Goal: Information Seeking & Learning: Learn about a topic

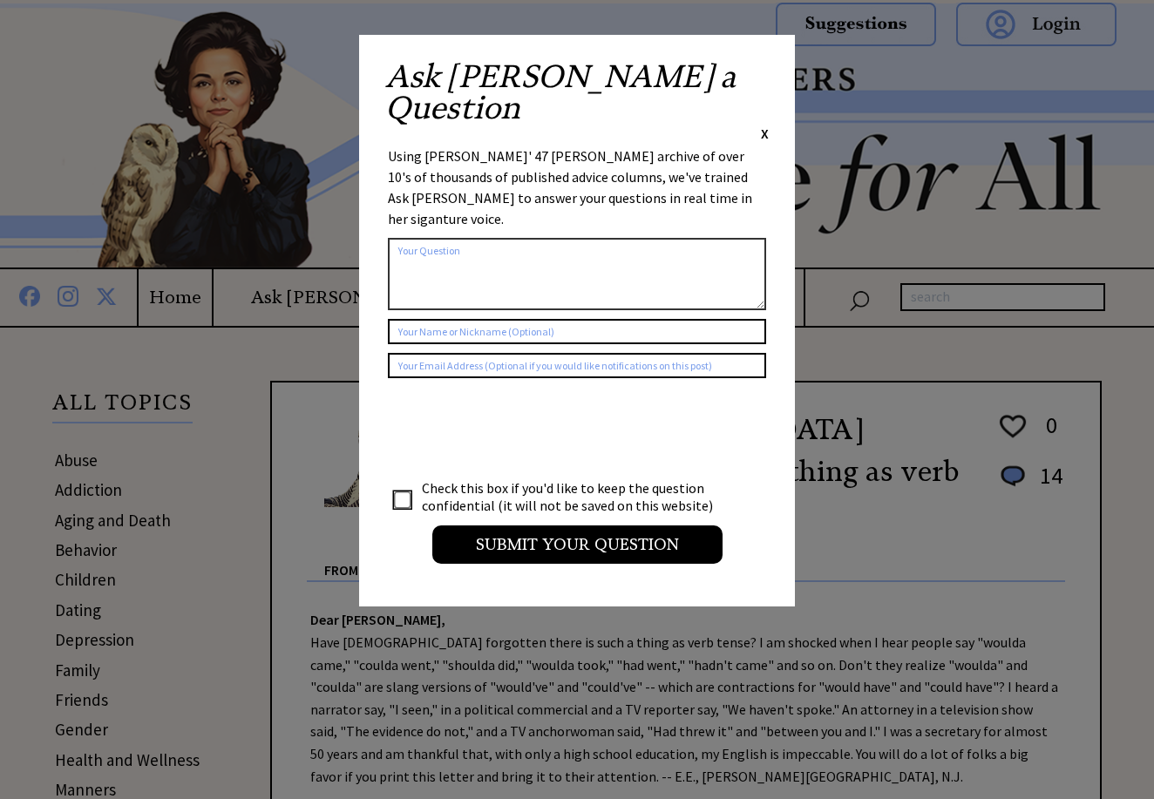
click at [764, 125] on span "X" at bounding box center [765, 133] width 8 height 17
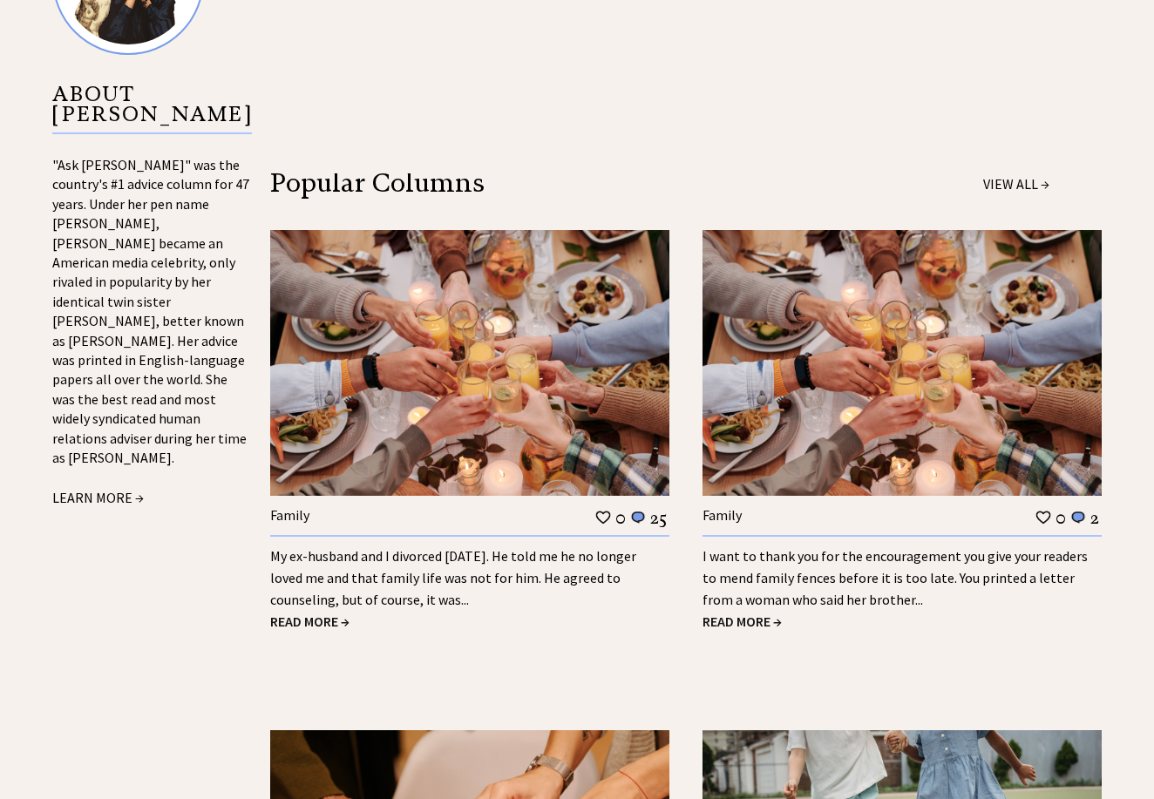
scroll to position [1862, 0]
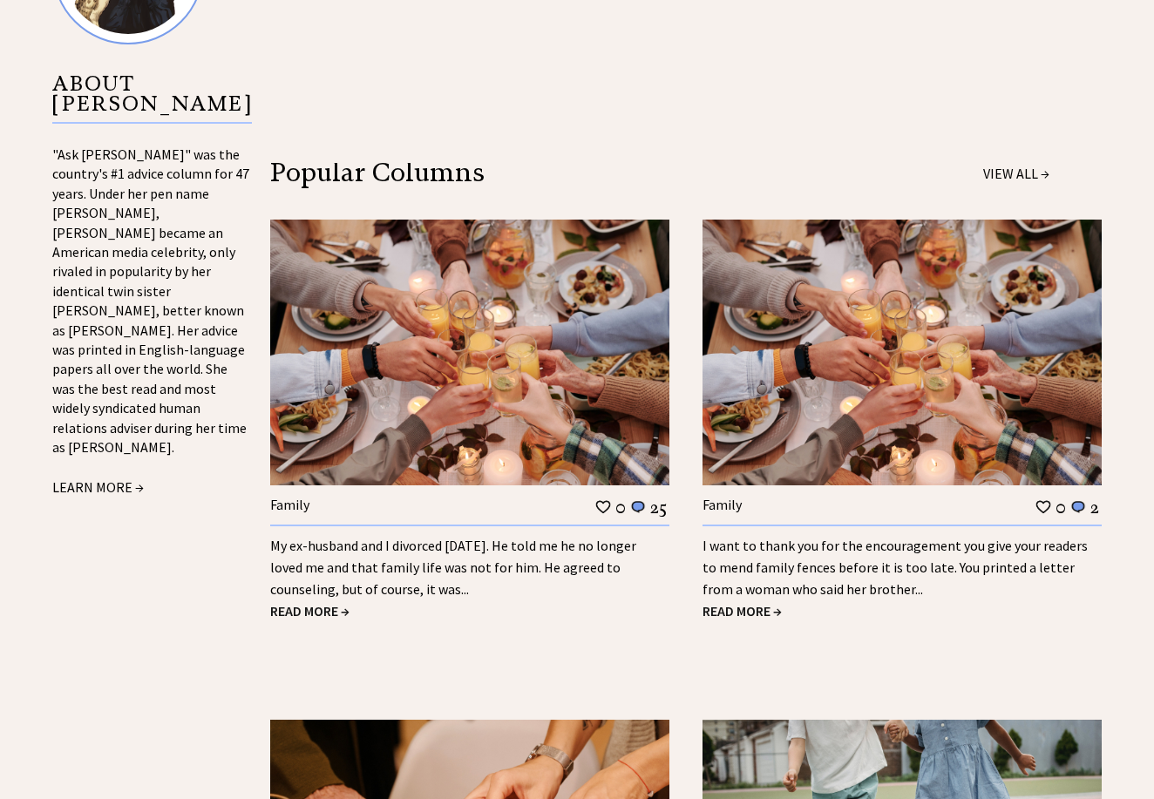
click at [402, 537] on link "My ex-husband and I divorced 18 years ago. He told me he no longer loved me and…" at bounding box center [453, 567] width 366 height 61
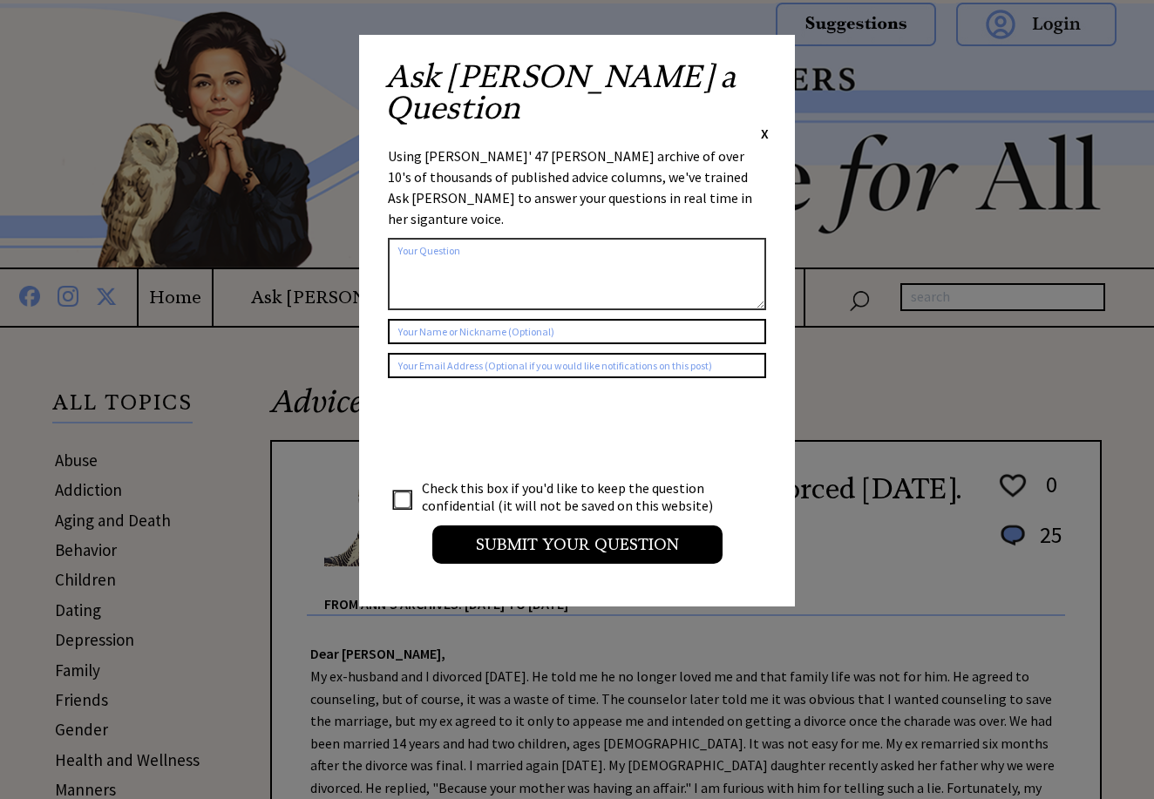
click at [763, 125] on span "X" at bounding box center [765, 133] width 8 height 17
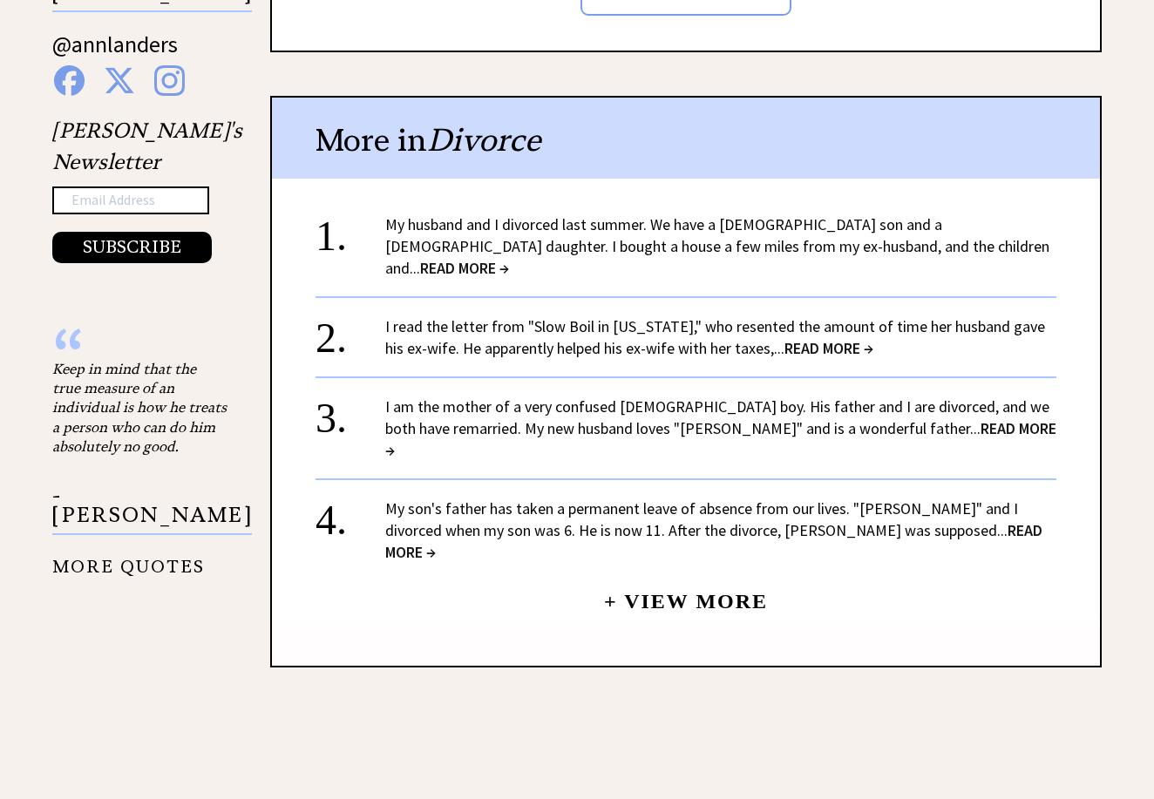
scroll to position [1827, 0]
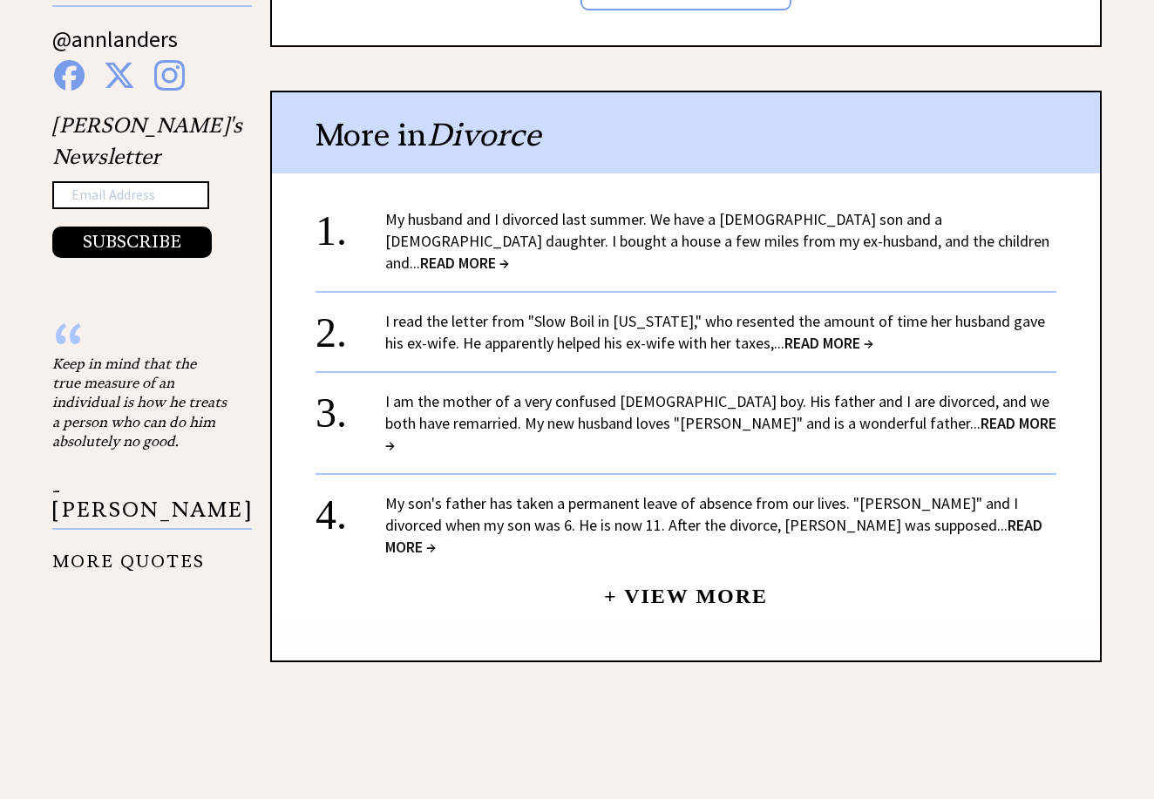
click at [691, 209] on link "My husband and I divorced last summer. We have a 9-year-old son and a 6-year-ol…" at bounding box center [717, 241] width 664 height 64
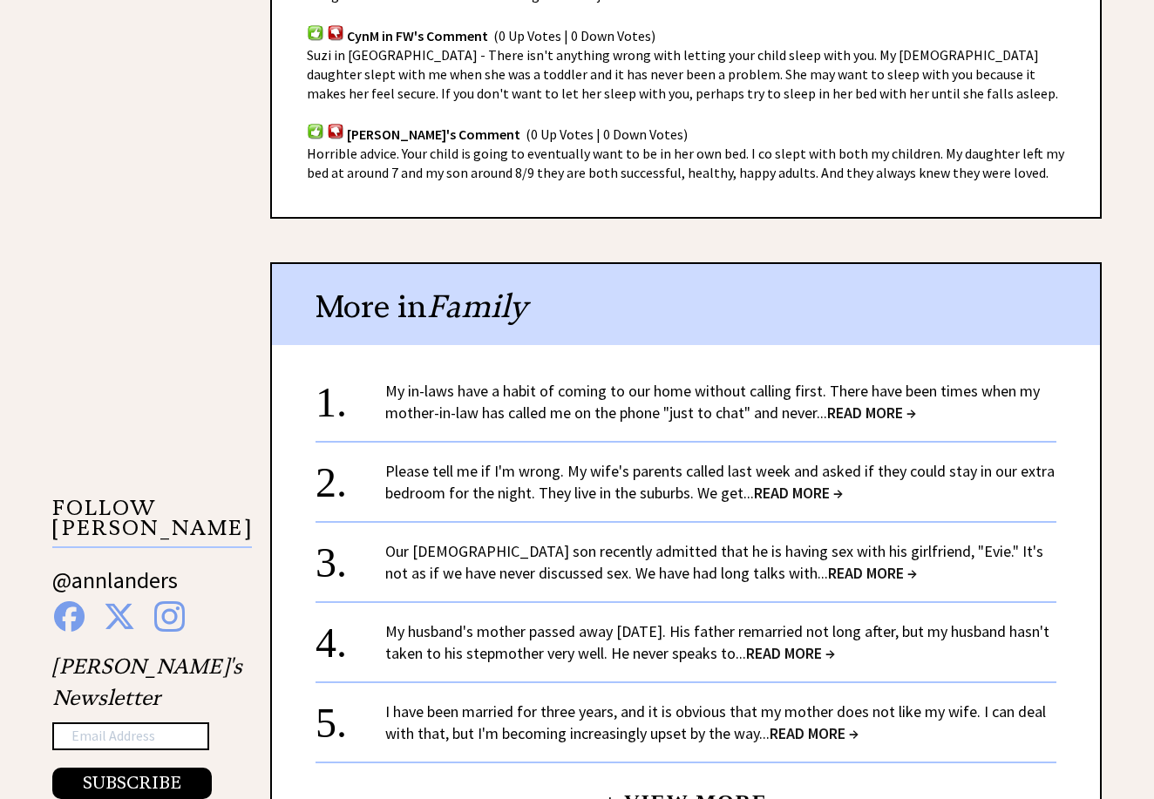
scroll to position [1284, 0]
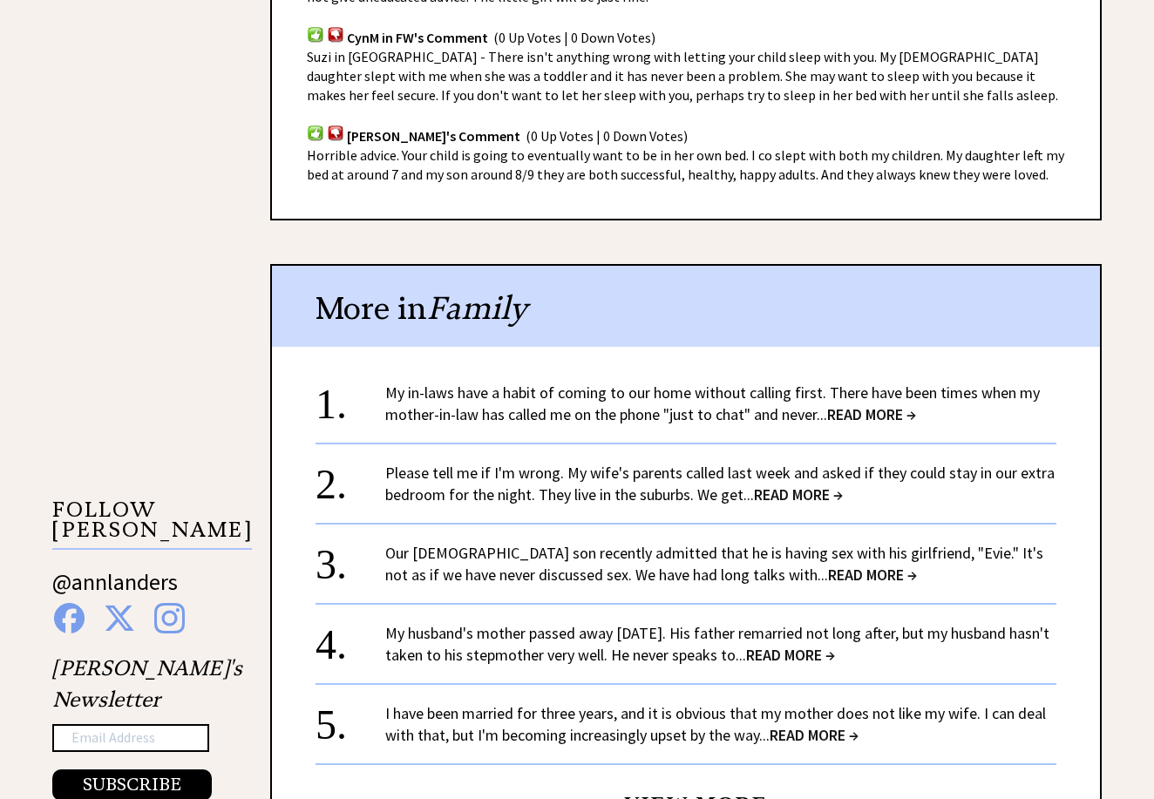
click at [657, 382] on div "My in-laws have a habit of coming to our home without calling first. There have…" at bounding box center [720, 404] width 671 height 44
click at [857, 404] on span "READ MORE →" at bounding box center [871, 414] width 89 height 20
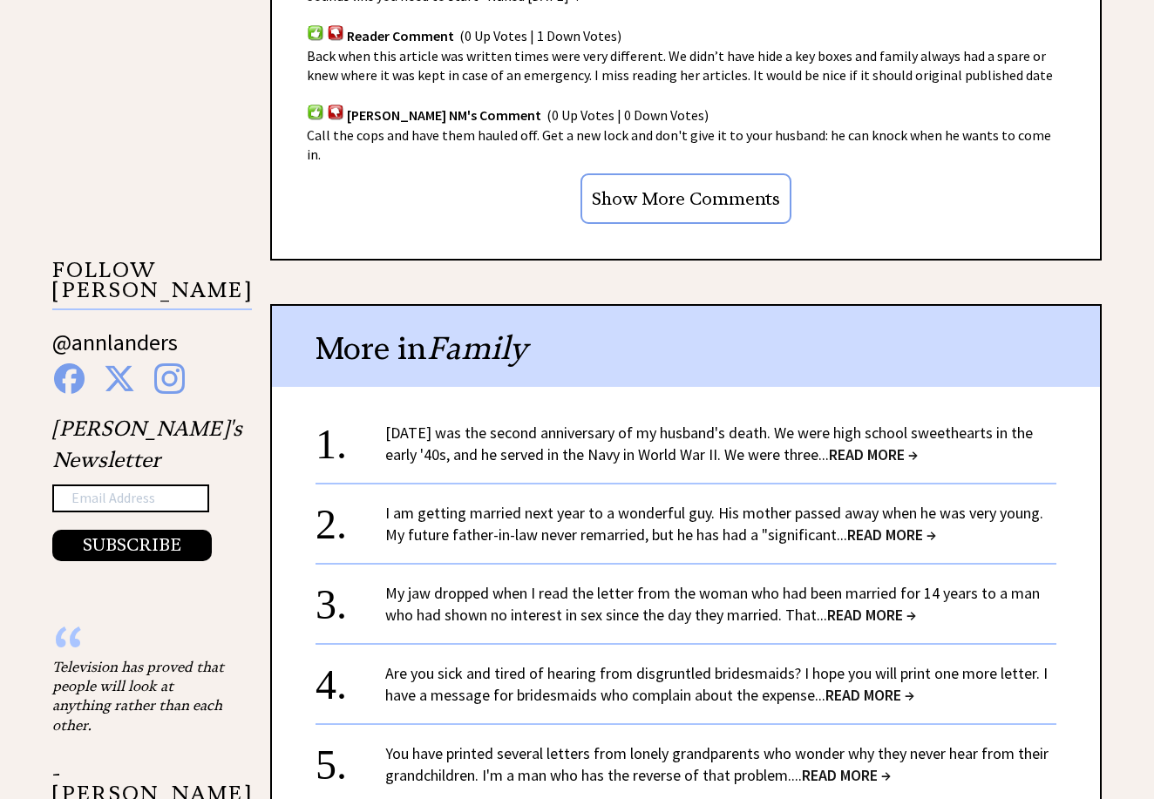
scroll to position [1524, 0]
click at [809, 423] on link "March 1 was the second anniversary of my husband's death. We were high school s…" at bounding box center [709, 444] width 648 height 42
click at [858, 445] on span "READ MORE →" at bounding box center [873, 455] width 89 height 20
click at [918, 445] on span "READ MORE →" at bounding box center [873, 455] width 89 height 20
click at [812, 423] on link "March 1 was the second anniversary of my husband's death. We were high school s…" at bounding box center [709, 444] width 648 height 42
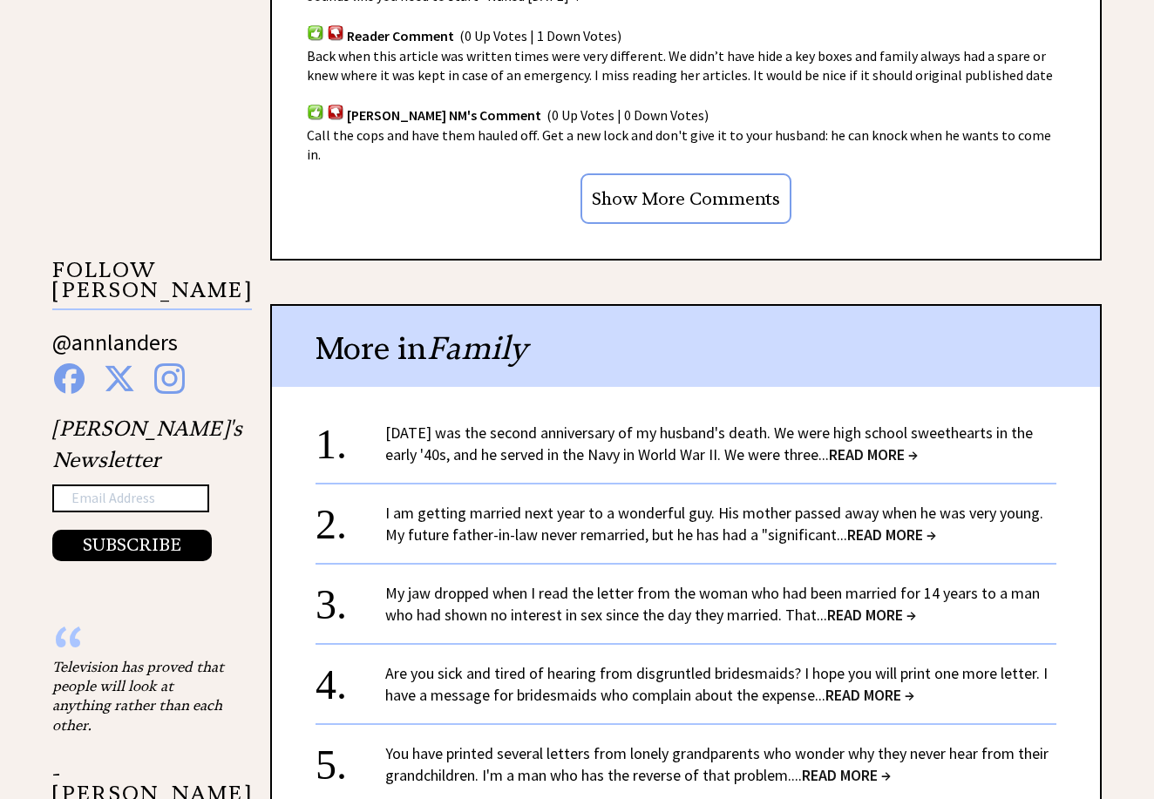
click at [812, 423] on link "March 1 was the second anniversary of my husband's death. We were high school s…" at bounding box center [709, 444] width 648 height 42
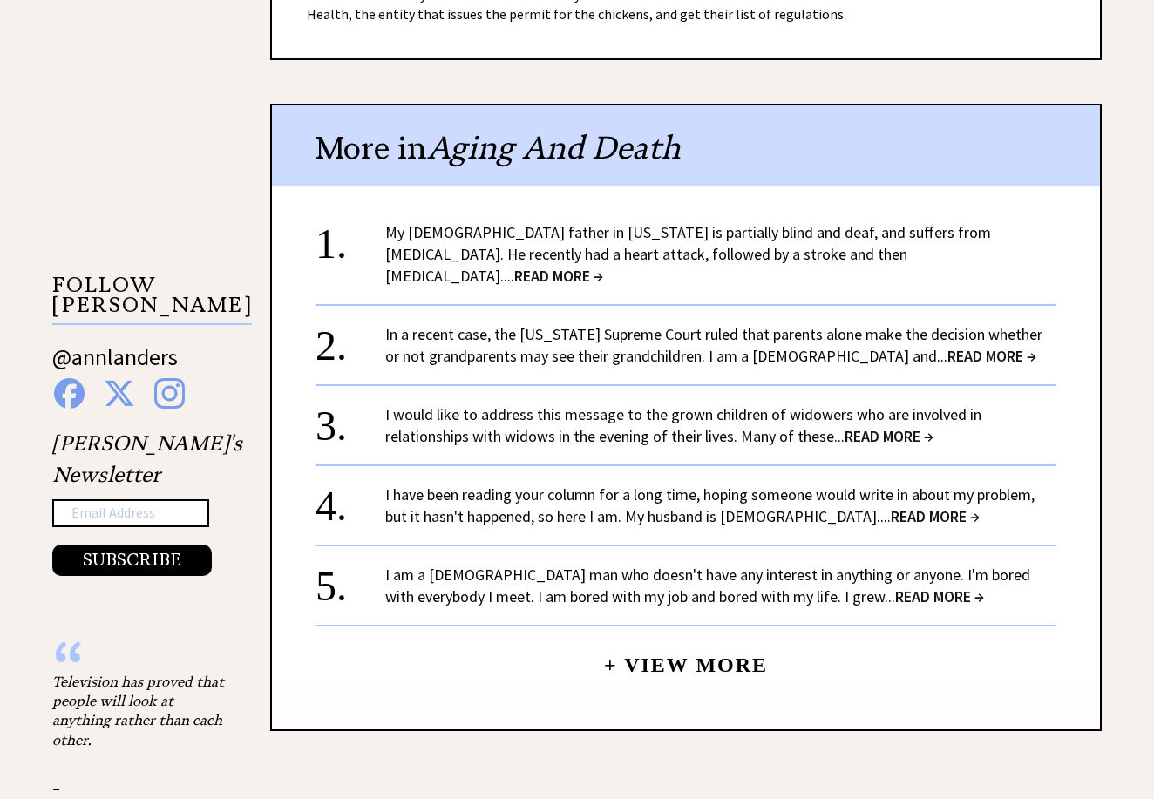
scroll to position [1516, 0]
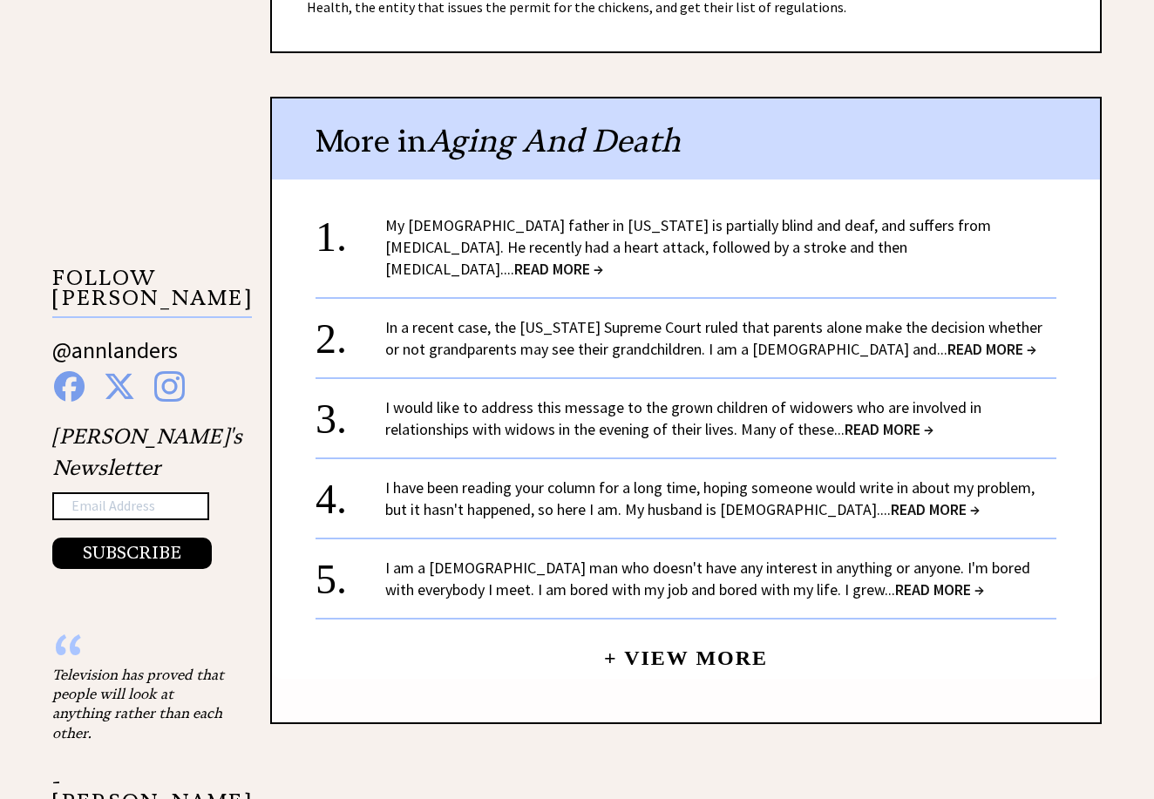
click at [603, 259] on span "READ MORE →" at bounding box center [558, 269] width 89 height 20
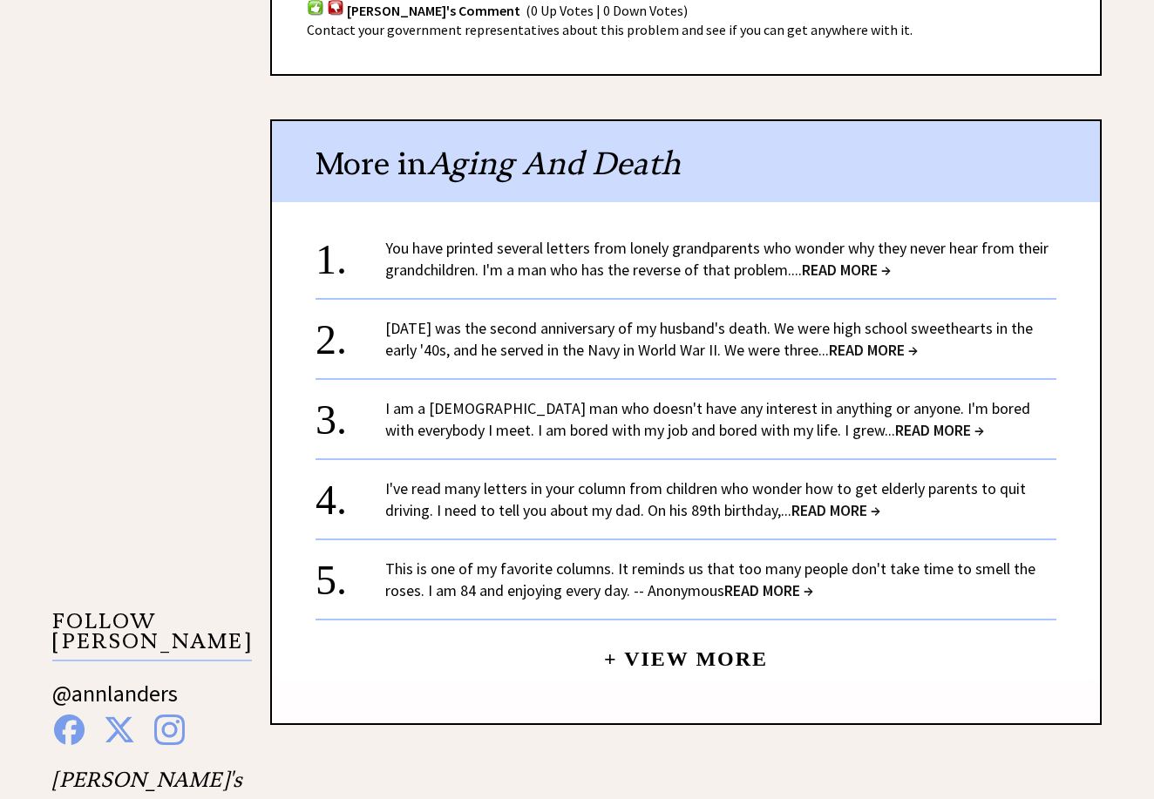
scroll to position [1257, 0]
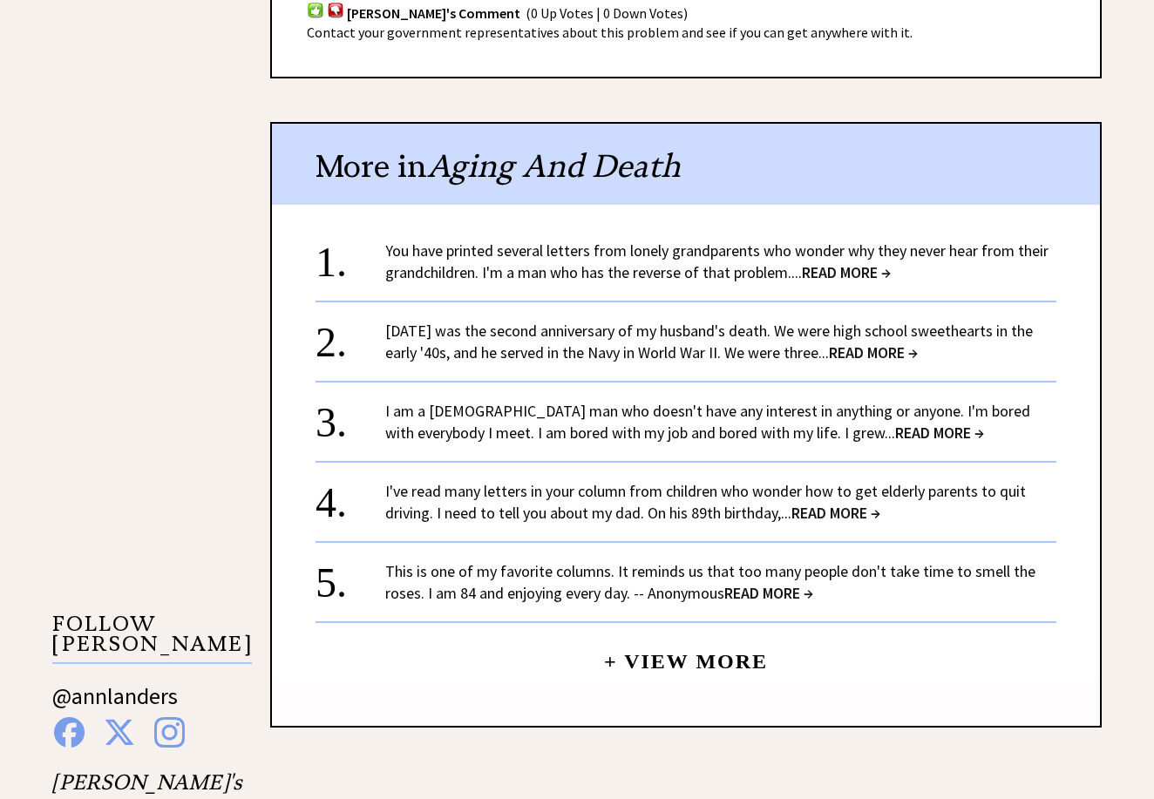
click at [858, 262] on span "READ MORE →" at bounding box center [846, 272] width 89 height 20
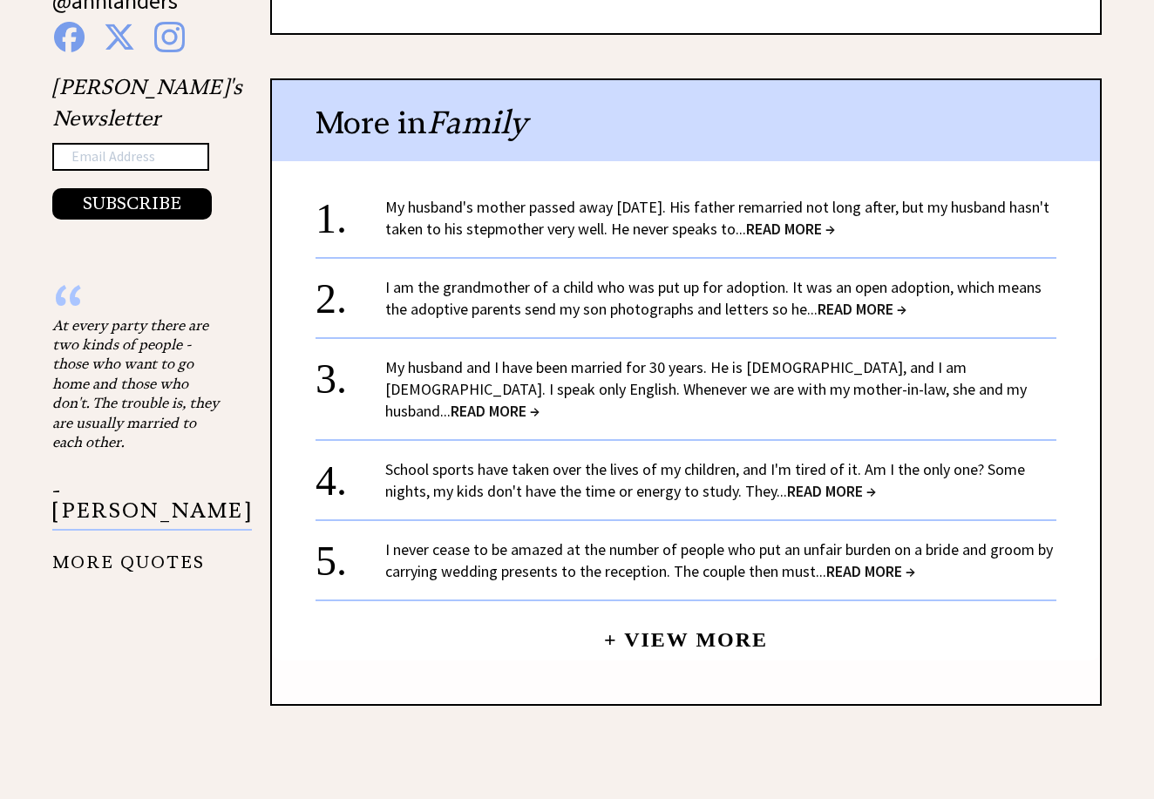
scroll to position [1867, 0]
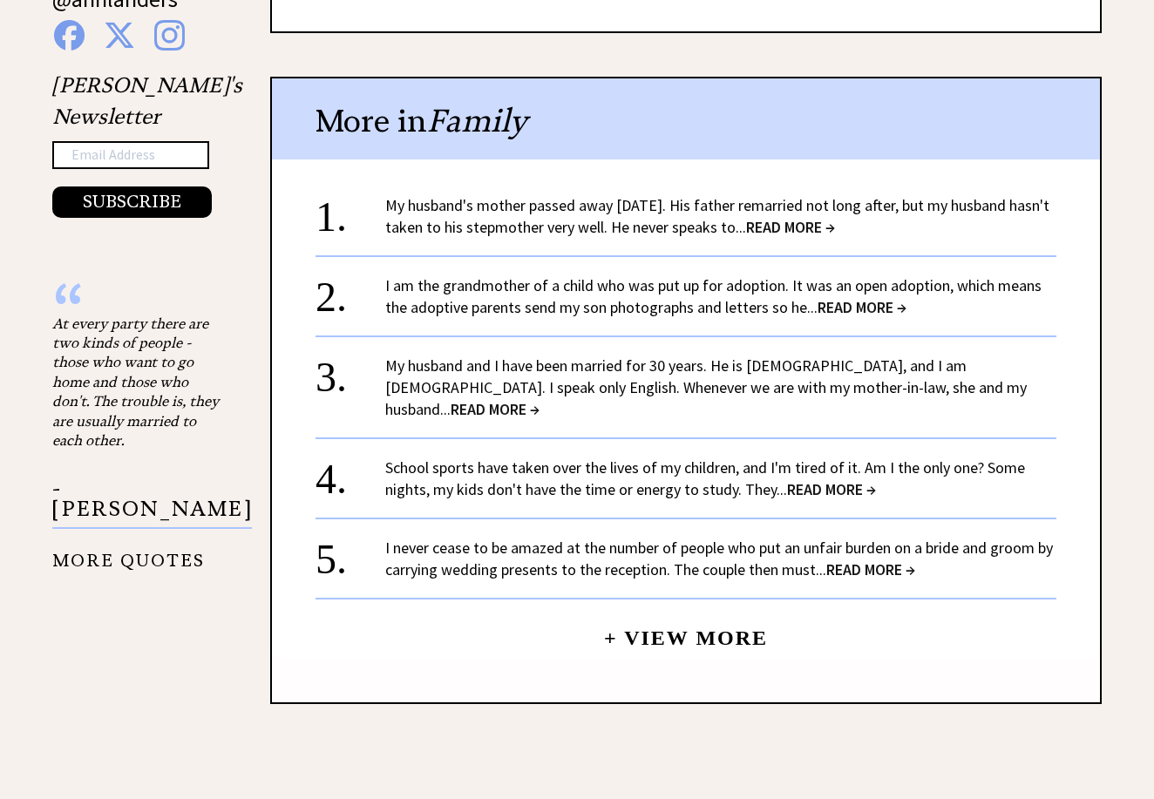
click at [835, 217] on span "READ MORE →" at bounding box center [790, 227] width 89 height 20
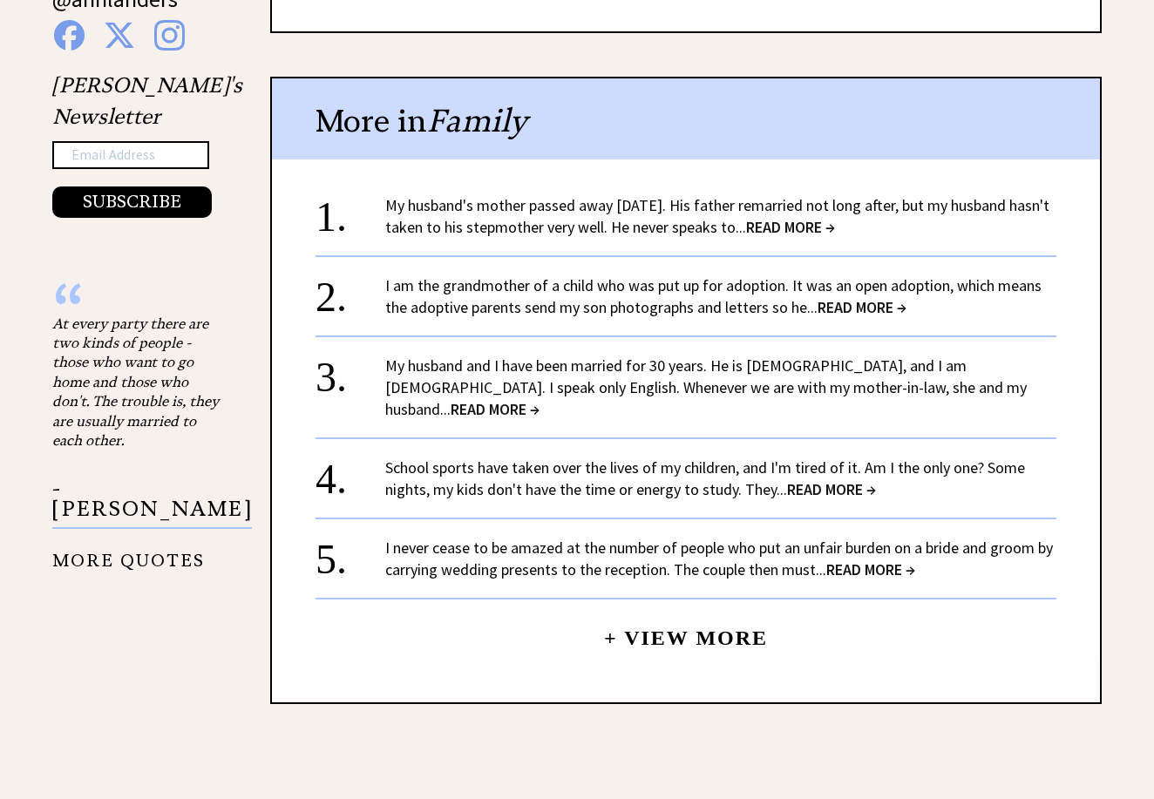
click at [835, 217] on span "READ MORE →" at bounding box center [790, 227] width 89 height 20
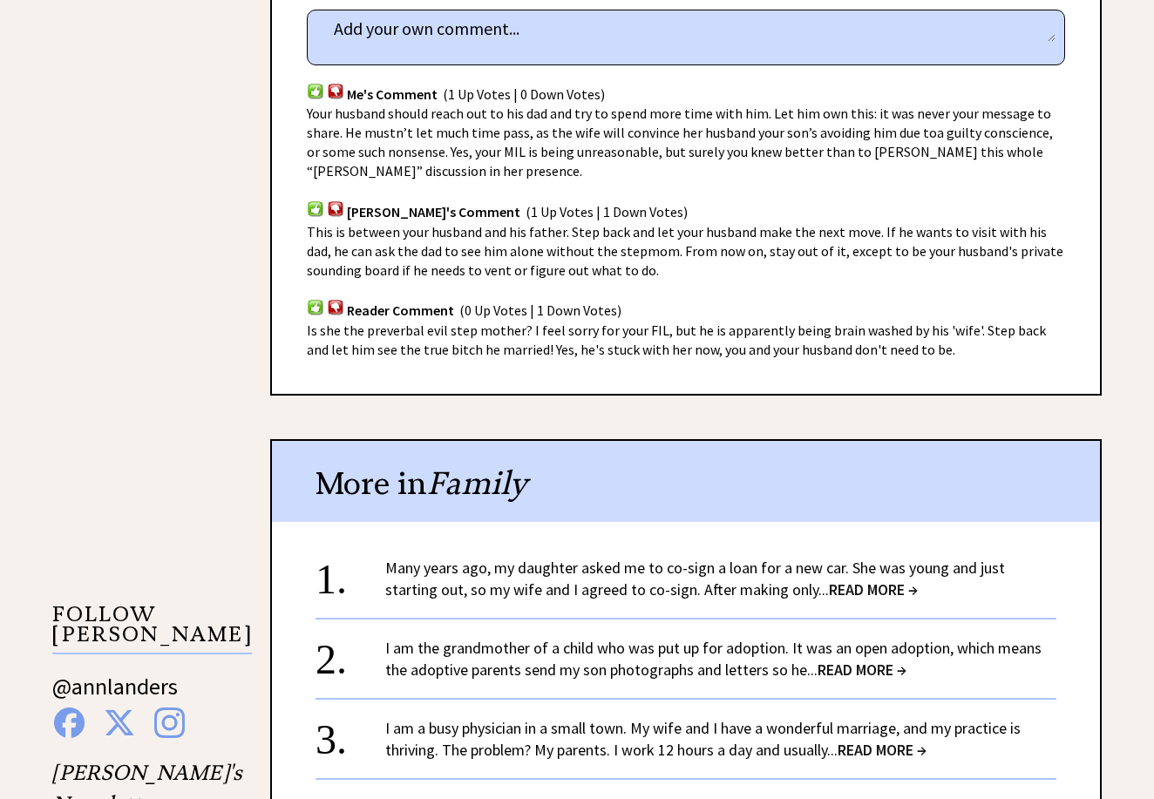
scroll to position [1179, 0]
click at [860, 580] on span "READ MORE →" at bounding box center [873, 590] width 89 height 20
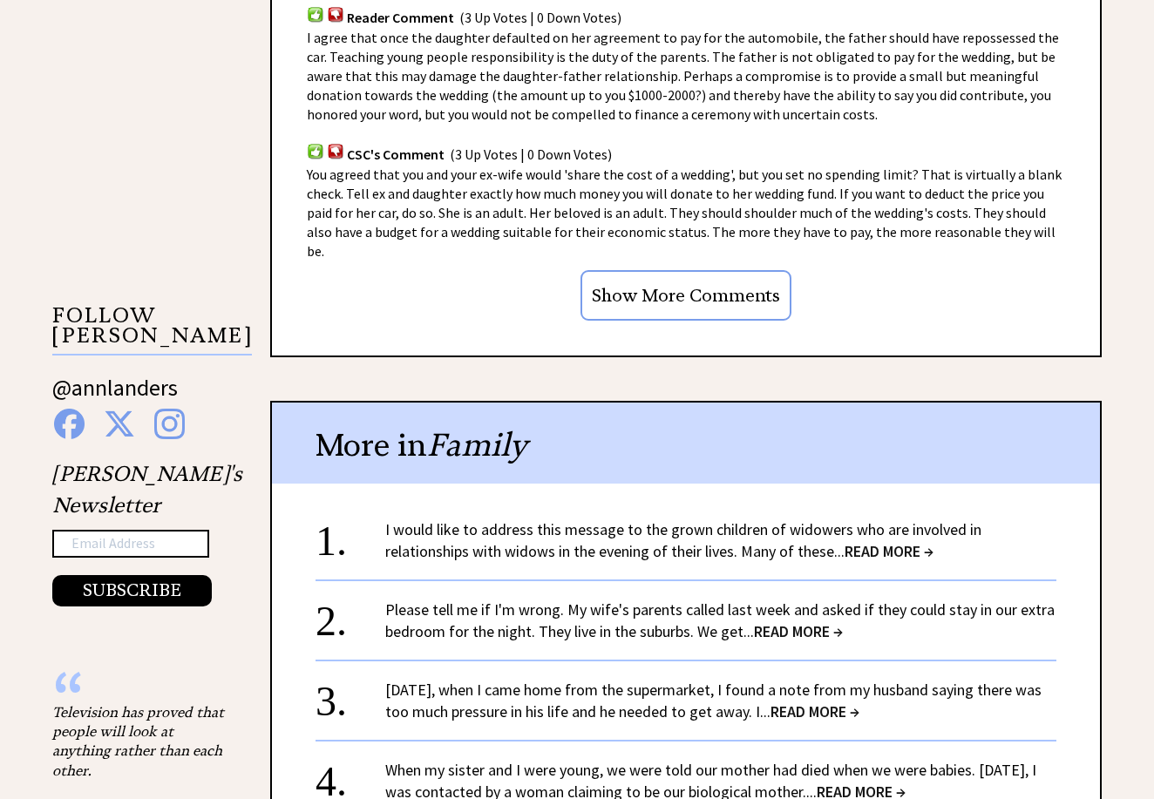
scroll to position [1481, 0]
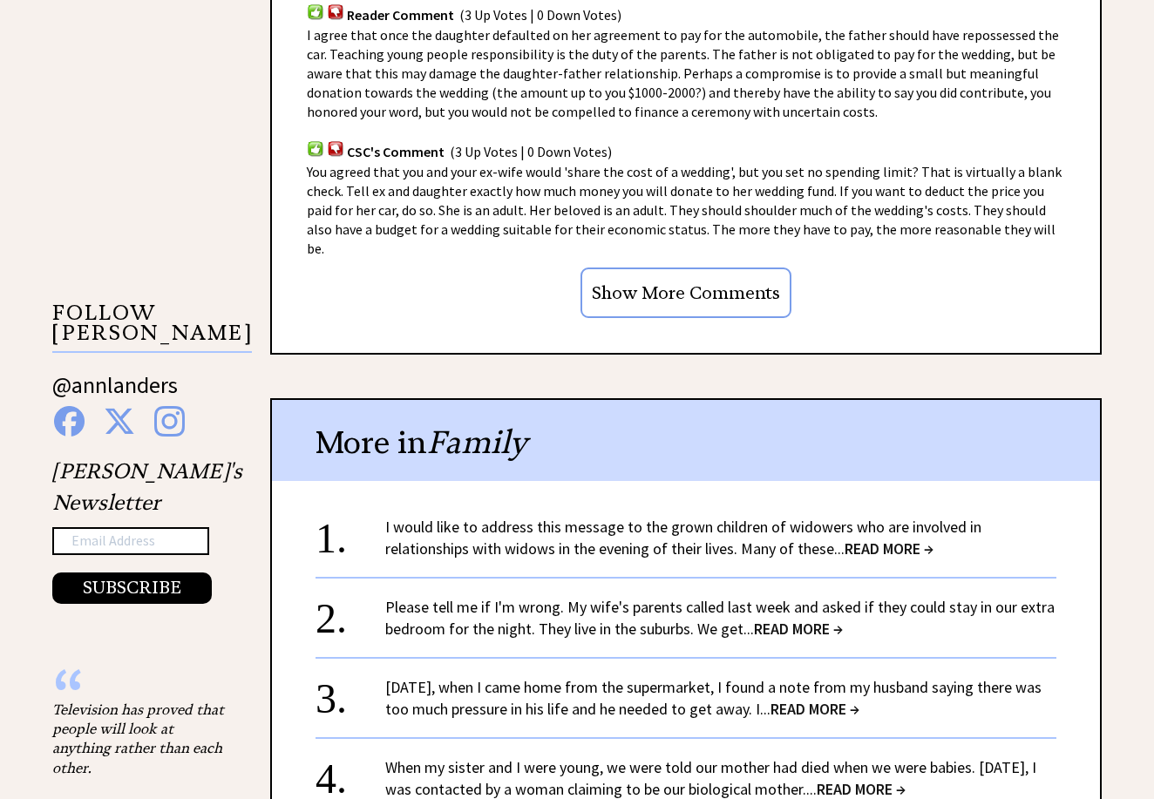
click at [934, 539] on span "READ MORE →" at bounding box center [889, 549] width 89 height 20
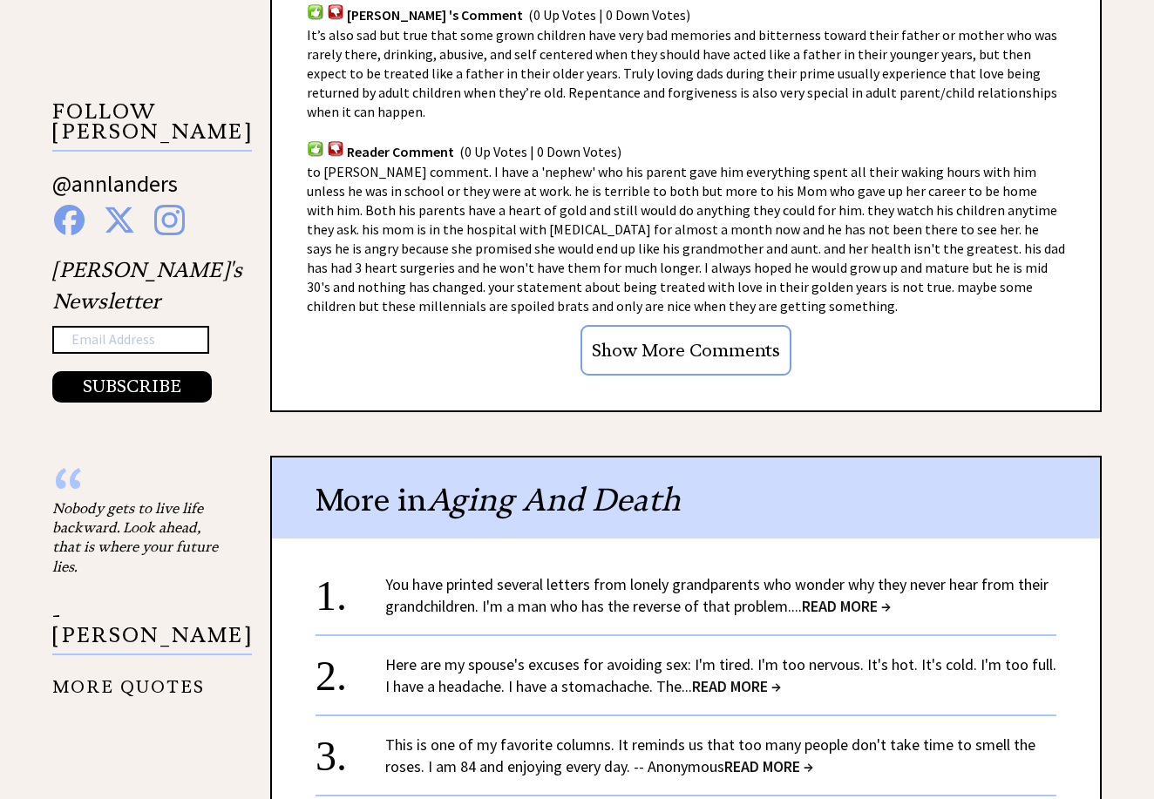
scroll to position [1701, 0]
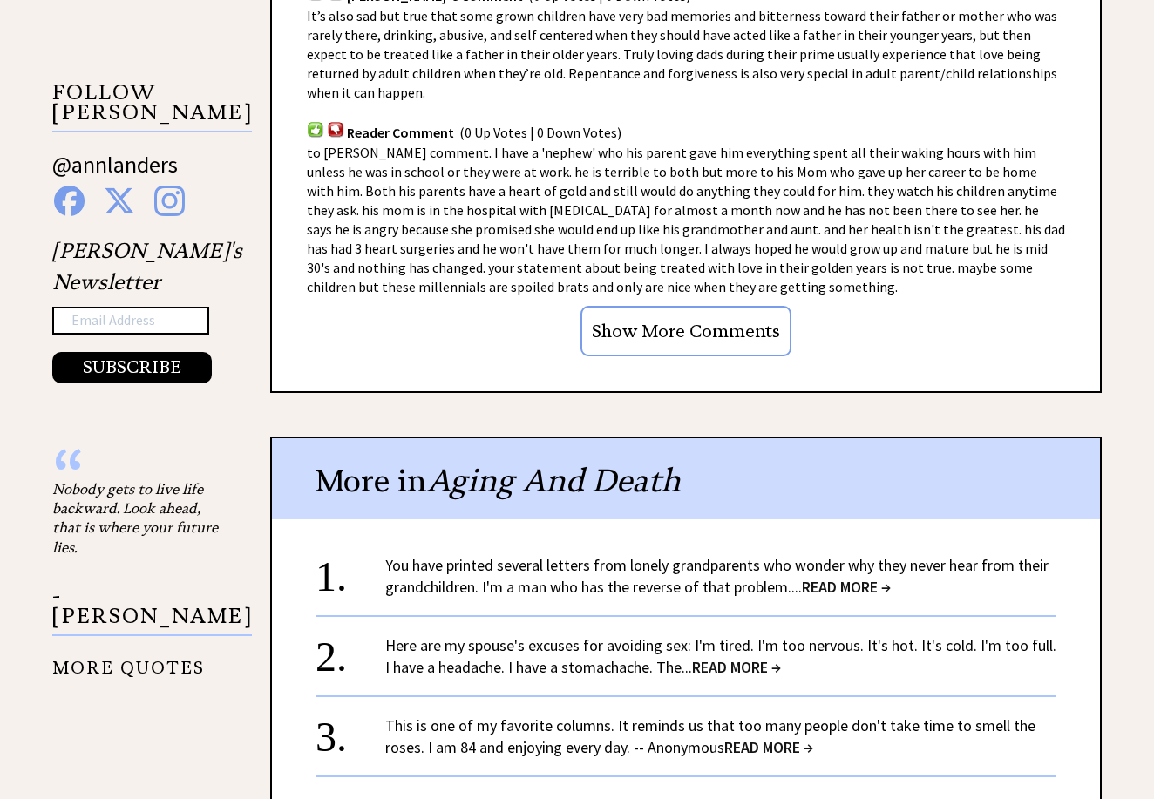
click at [779, 657] on span "READ MORE →" at bounding box center [736, 667] width 89 height 20
click at [778, 657] on span "READ MORE →" at bounding box center [736, 667] width 89 height 20
click at [750, 657] on span "READ MORE →" at bounding box center [736, 667] width 89 height 20
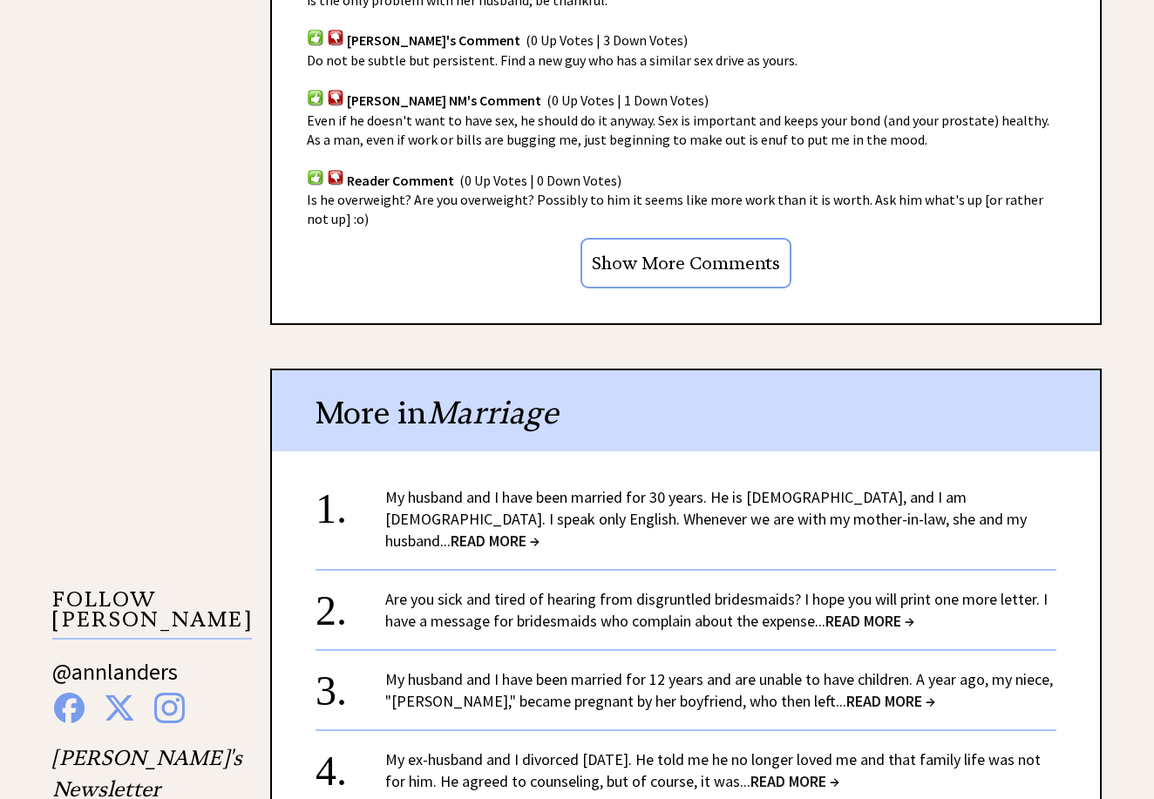
scroll to position [1325, 0]
click at [914, 611] on span "READ MORE →" at bounding box center [869, 621] width 89 height 20
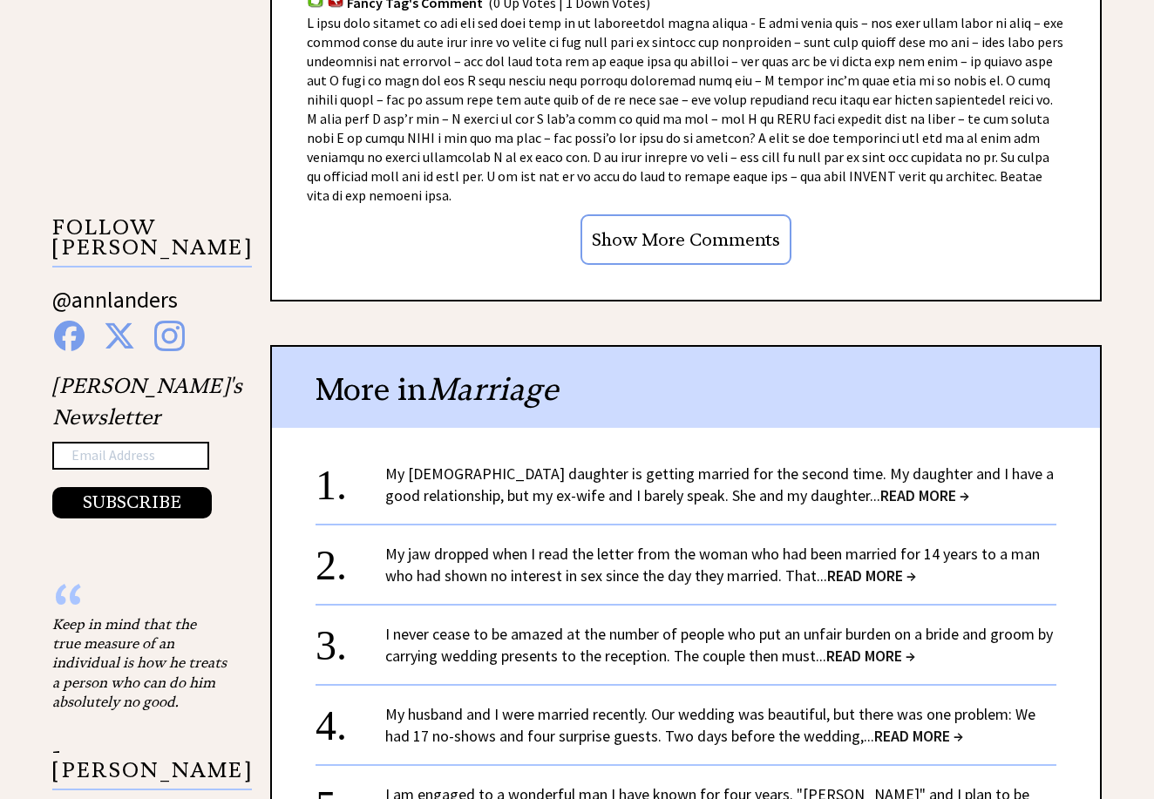
scroll to position [1563, 0]
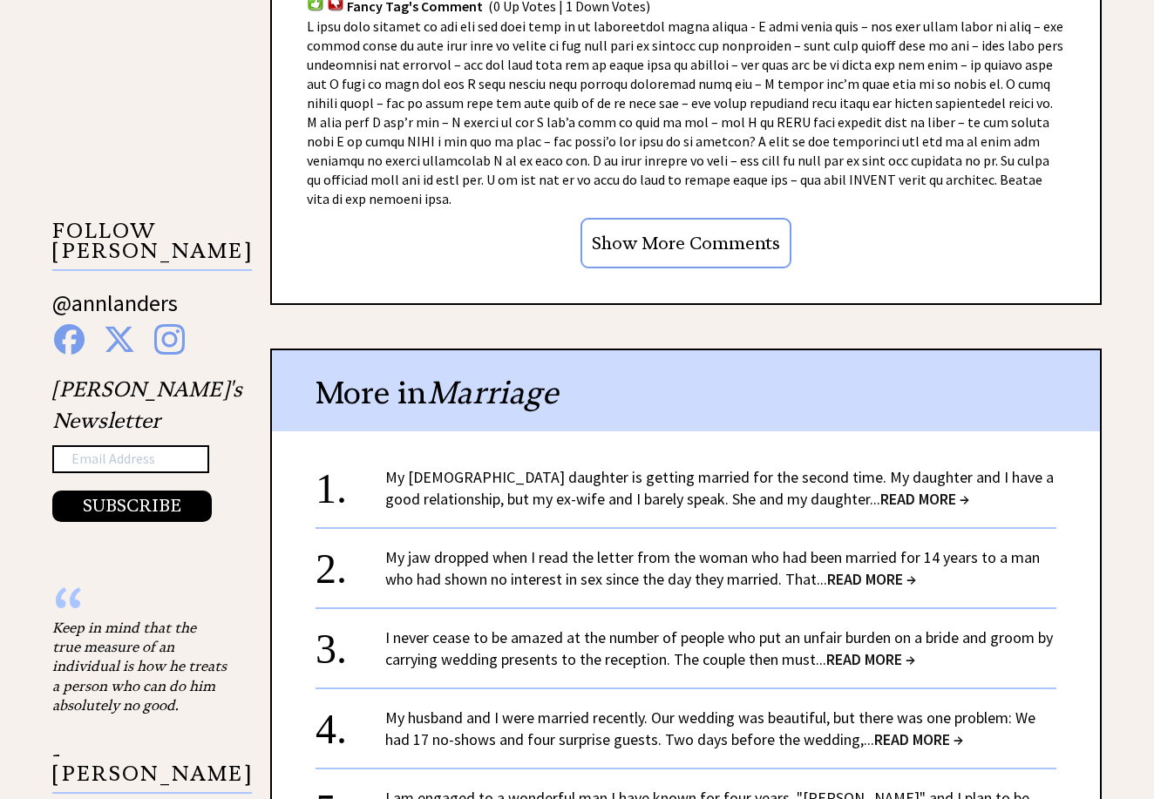
click at [921, 730] on span "READ MORE →" at bounding box center [918, 740] width 89 height 20
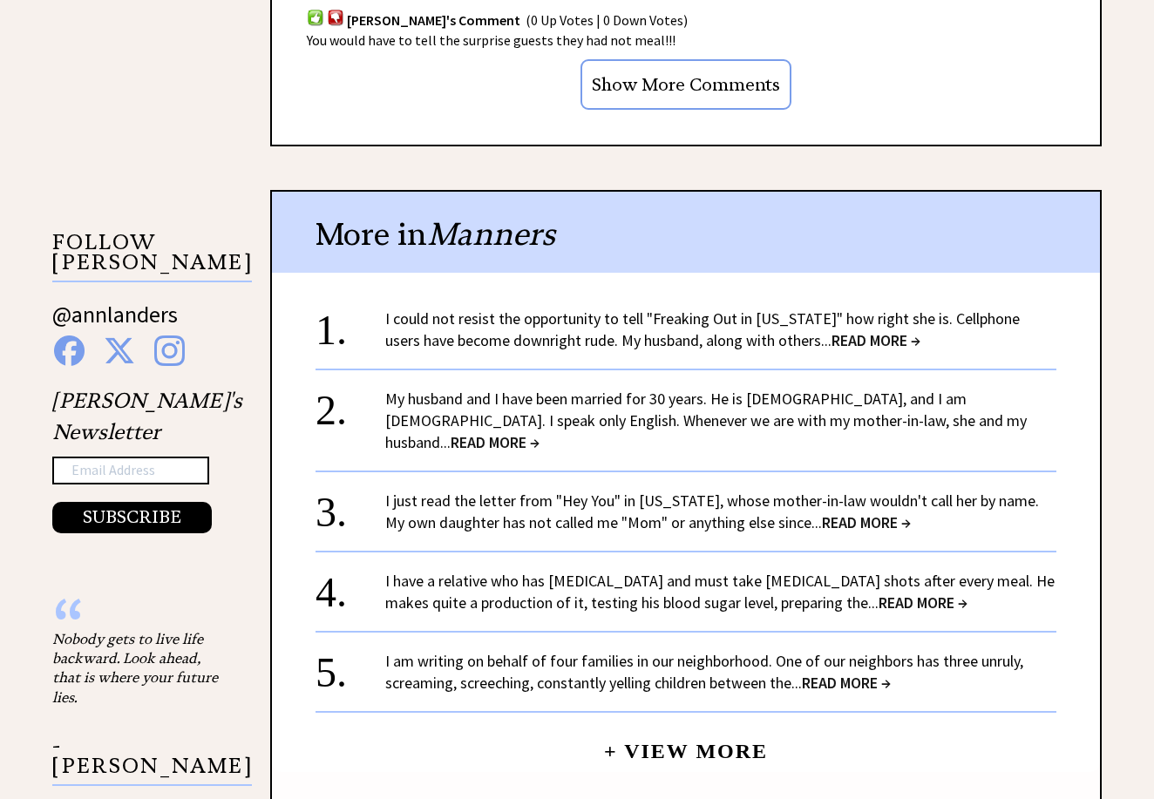
scroll to position [1552, 0]
click at [823, 513] on span "READ MORE →" at bounding box center [866, 523] width 89 height 20
click at [863, 513] on span "READ MORE →" at bounding box center [866, 523] width 89 height 20
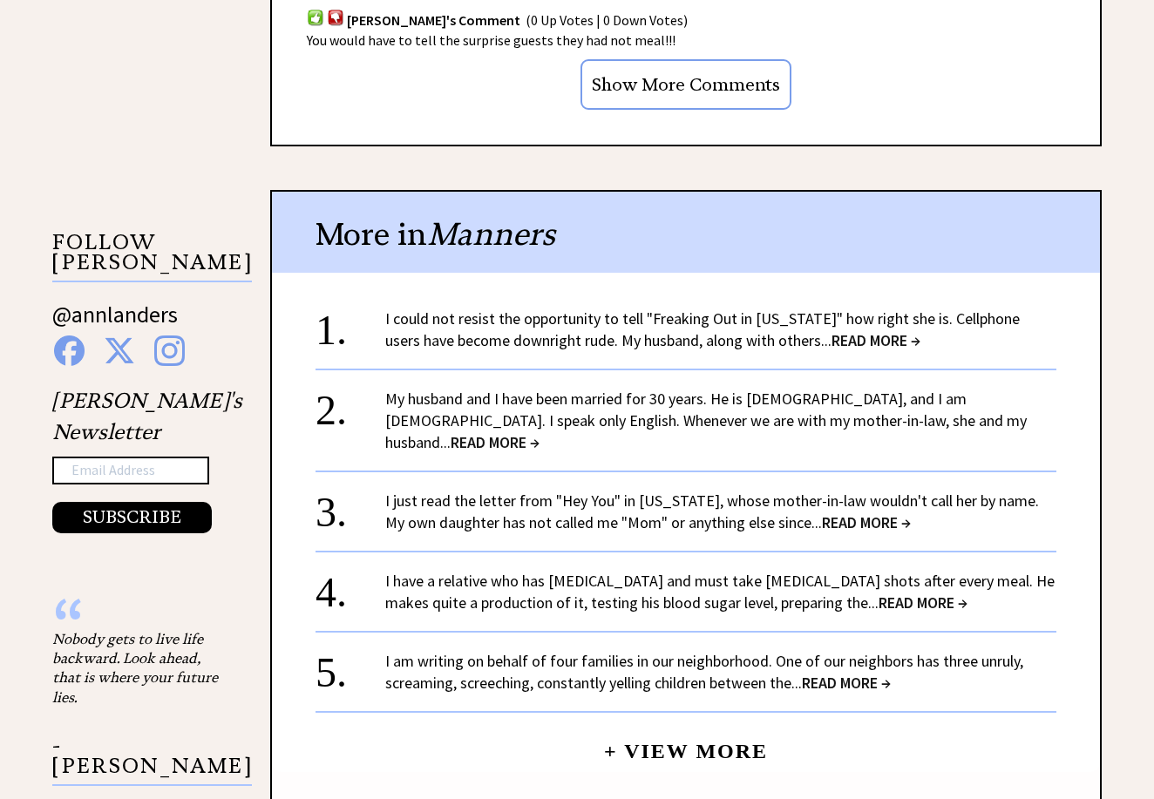
click at [815, 490] on div "I just read the letter from "Hey You" in [US_STATE], whose mother-in-law wouldn…" at bounding box center [720, 512] width 671 height 44
click at [822, 513] on span "READ MORE →" at bounding box center [866, 523] width 89 height 20
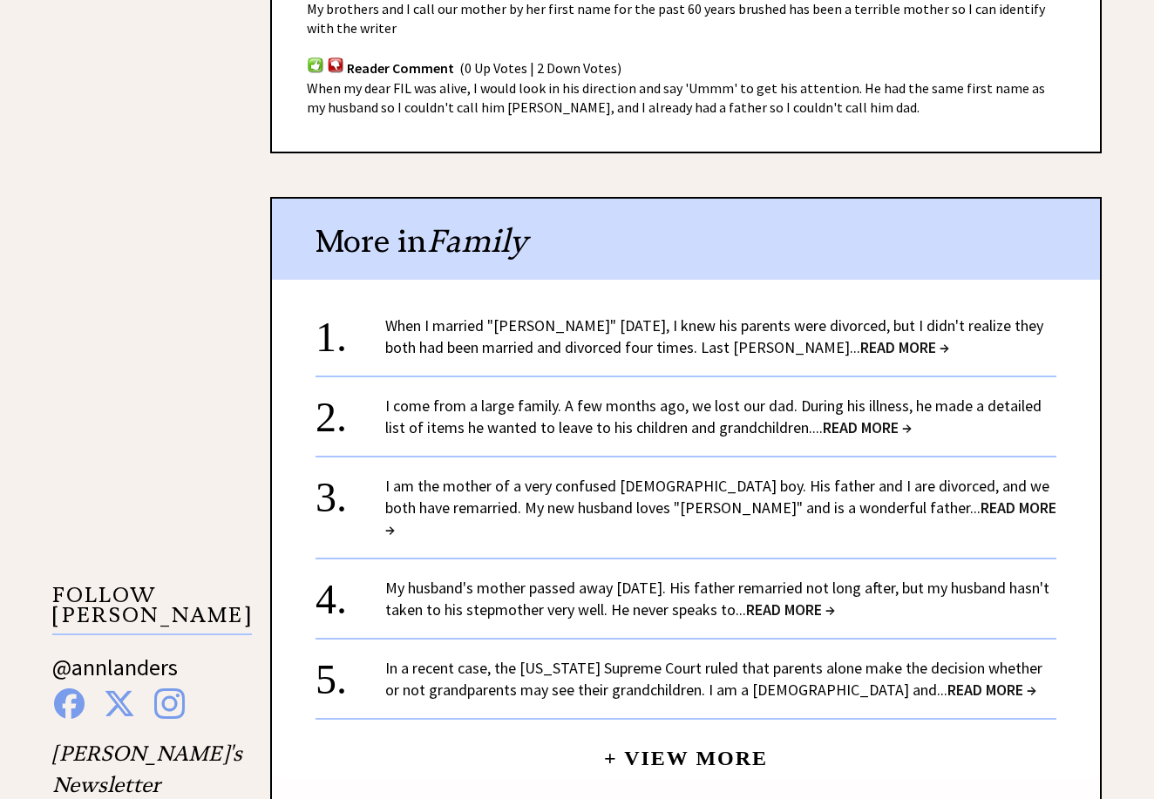
scroll to position [1202, 0]
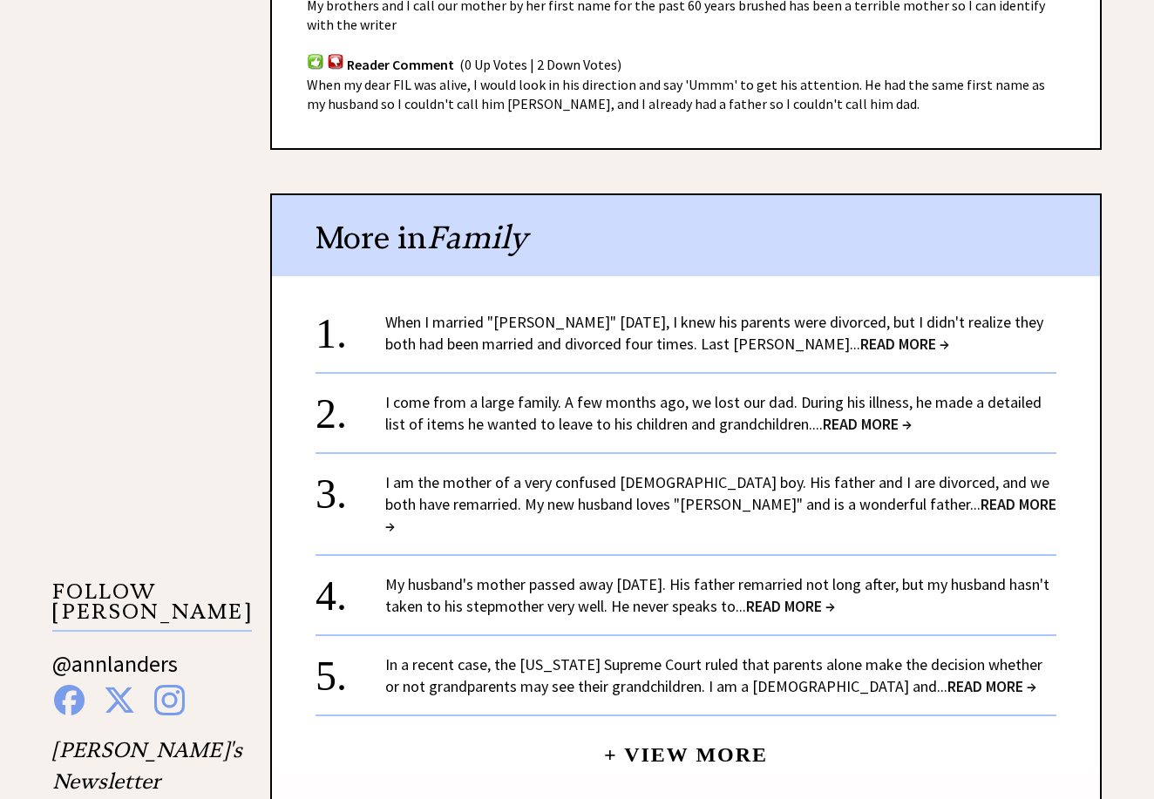
click at [877, 336] on span "READ MORE →" at bounding box center [904, 344] width 89 height 20
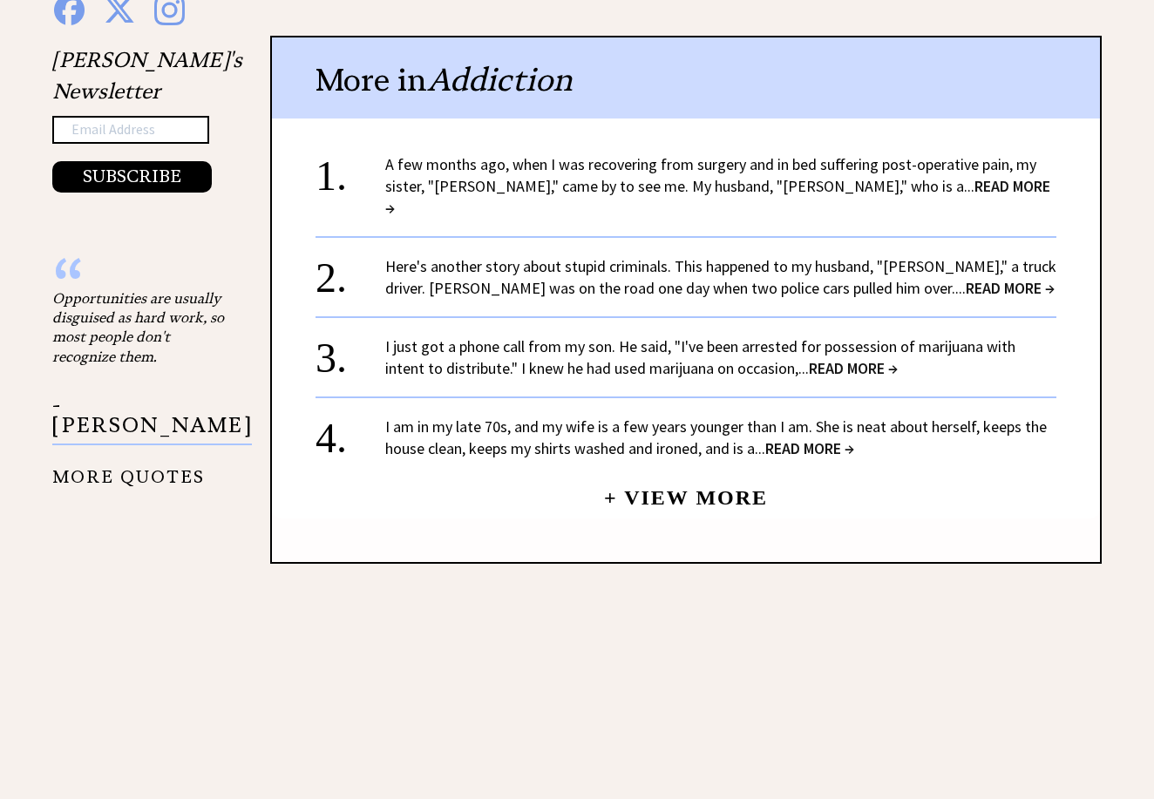
scroll to position [1955, 0]
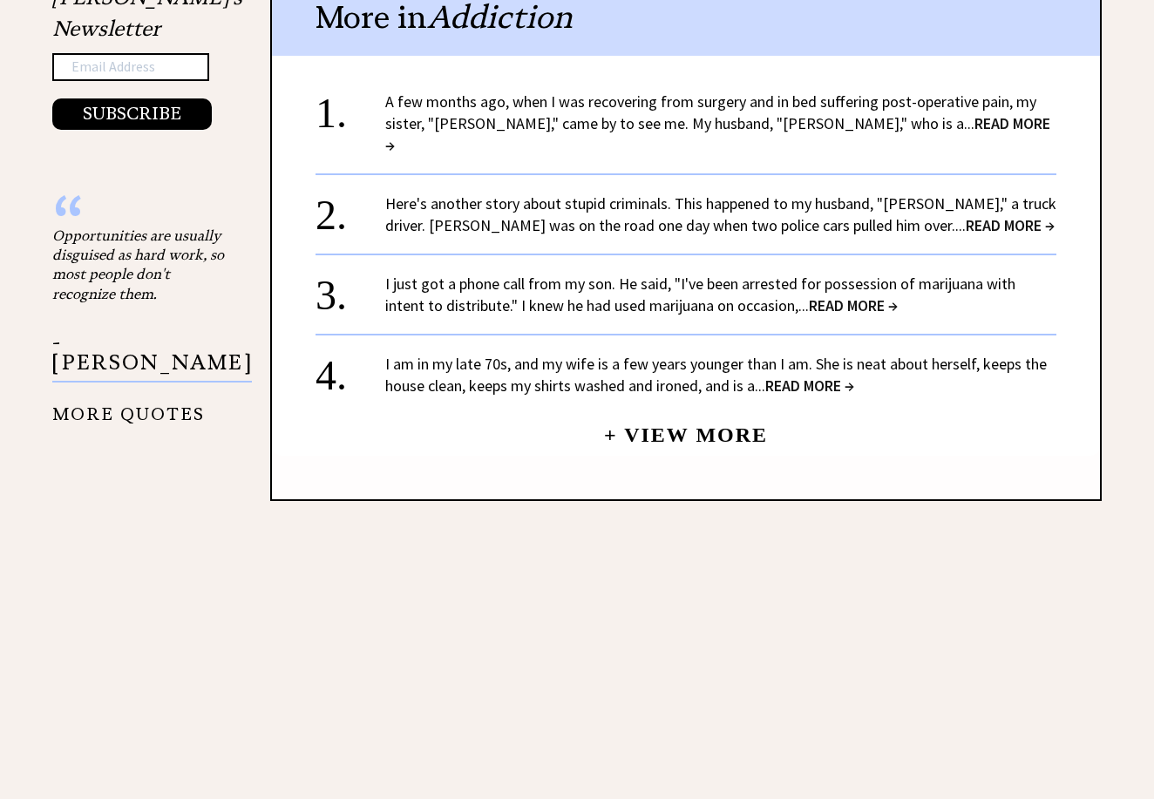
click at [895, 113] on span "READ MORE →" at bounding box center [717, 134] width 665 height 42
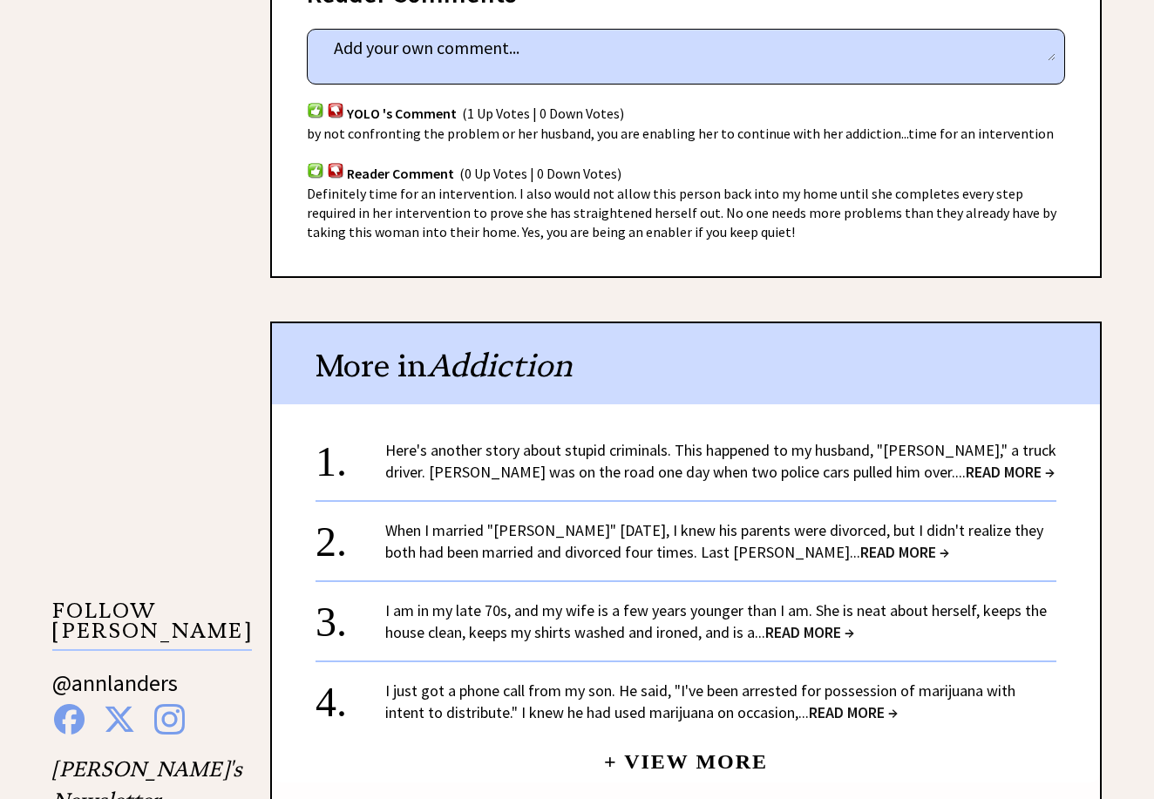
scroll to position [1314, 0]
click at [966, 461] on span "READ MORE →" at bounding box center [1010, 471] width 89 height 20
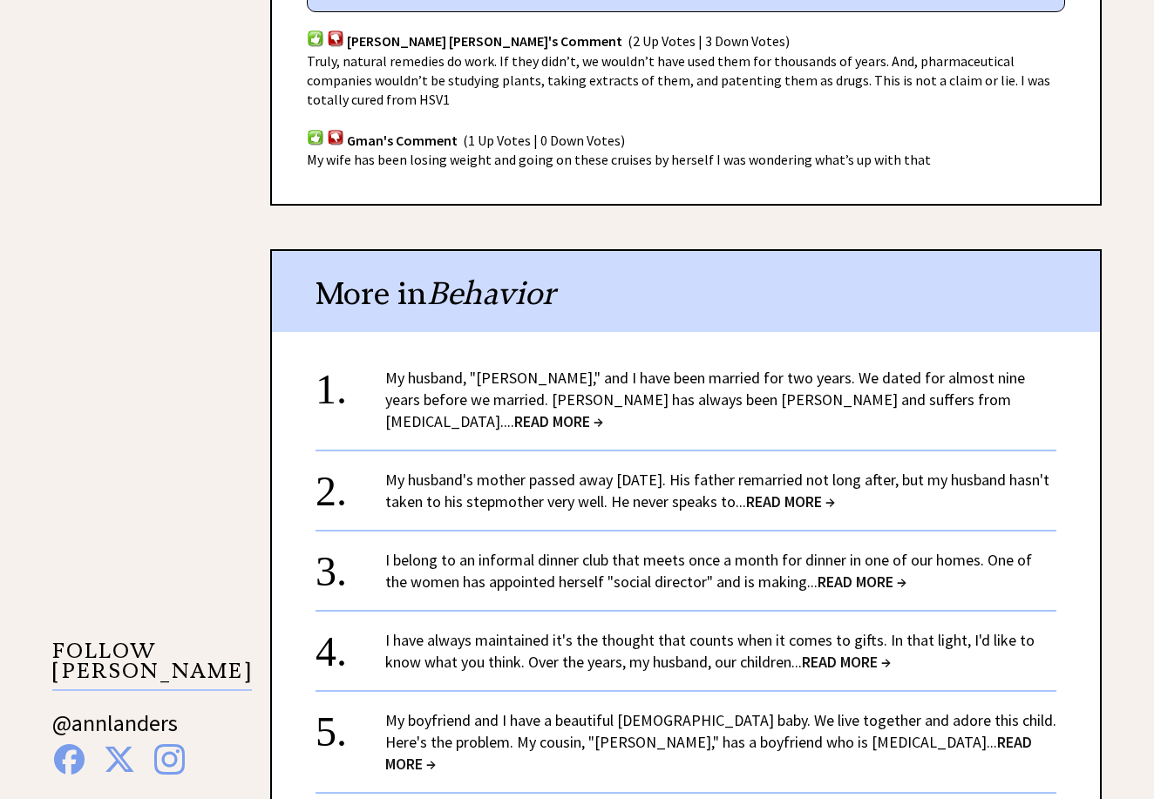
scroll to position [1144, 0]
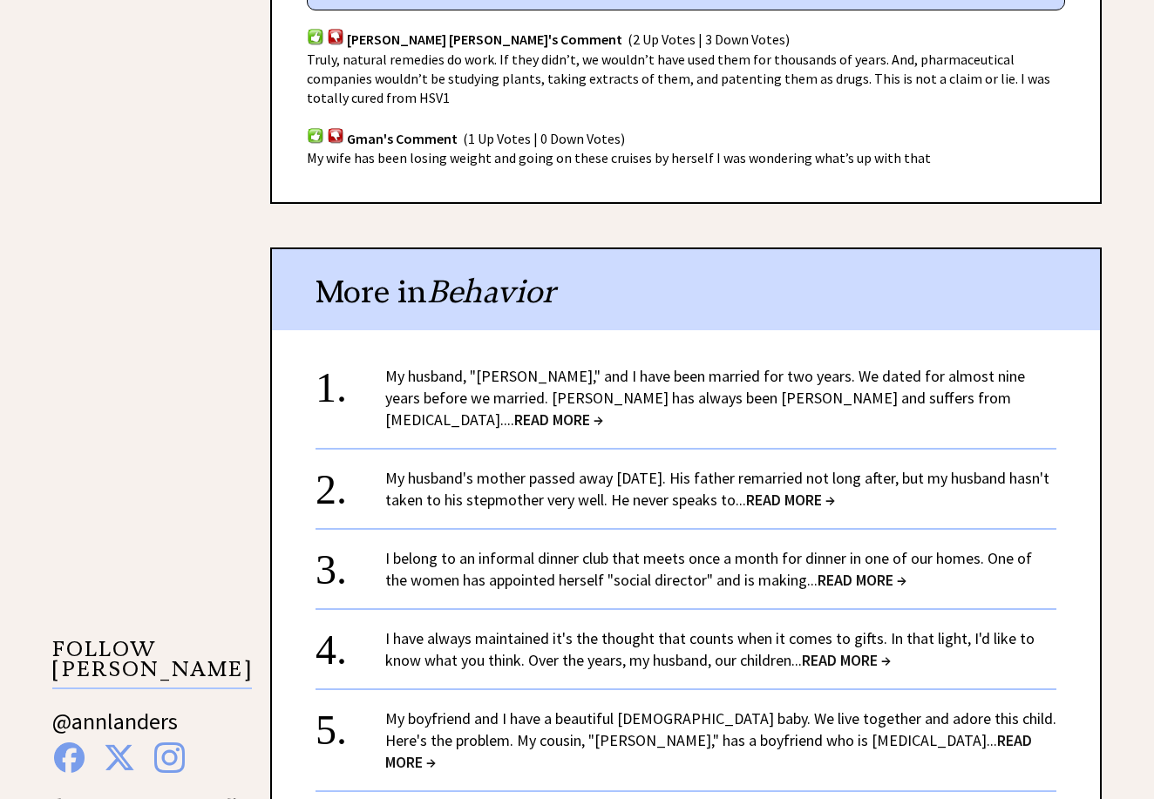
click at [886, 570] on span "READ MORE →" at bounding box center [862, 580] width 89 height 20
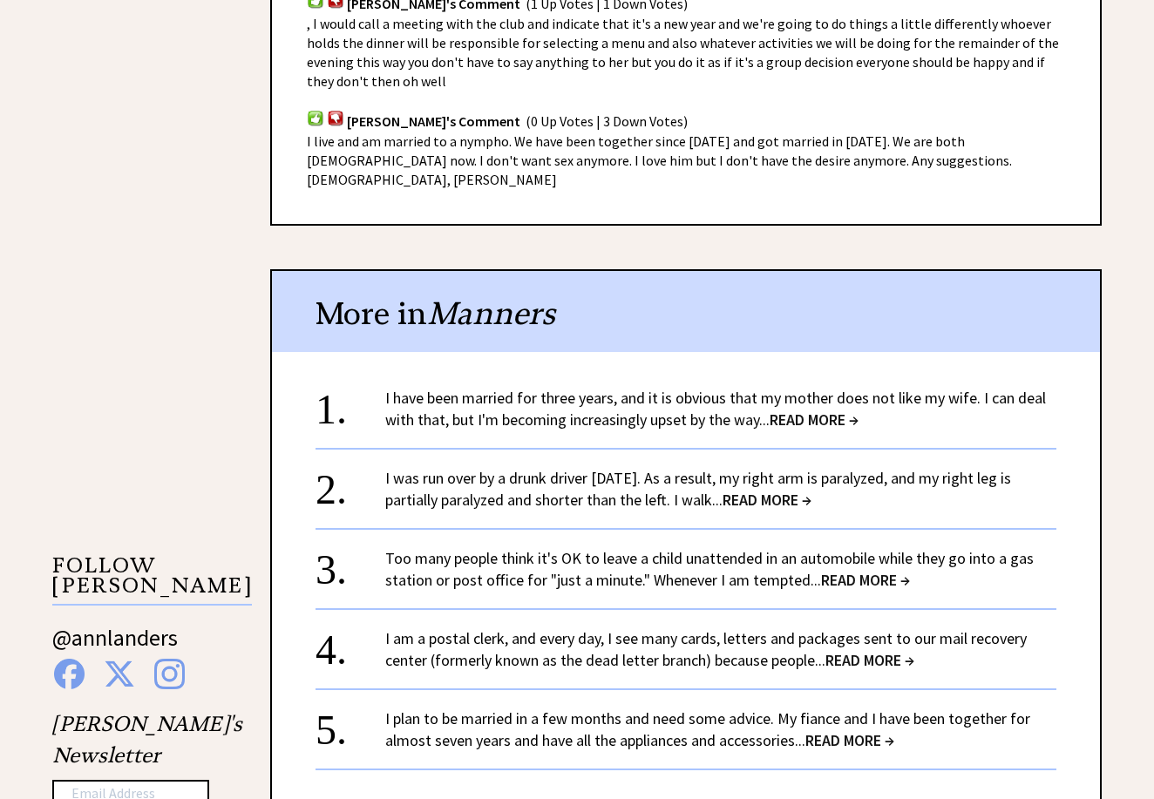
scroll to position [1233, 0]
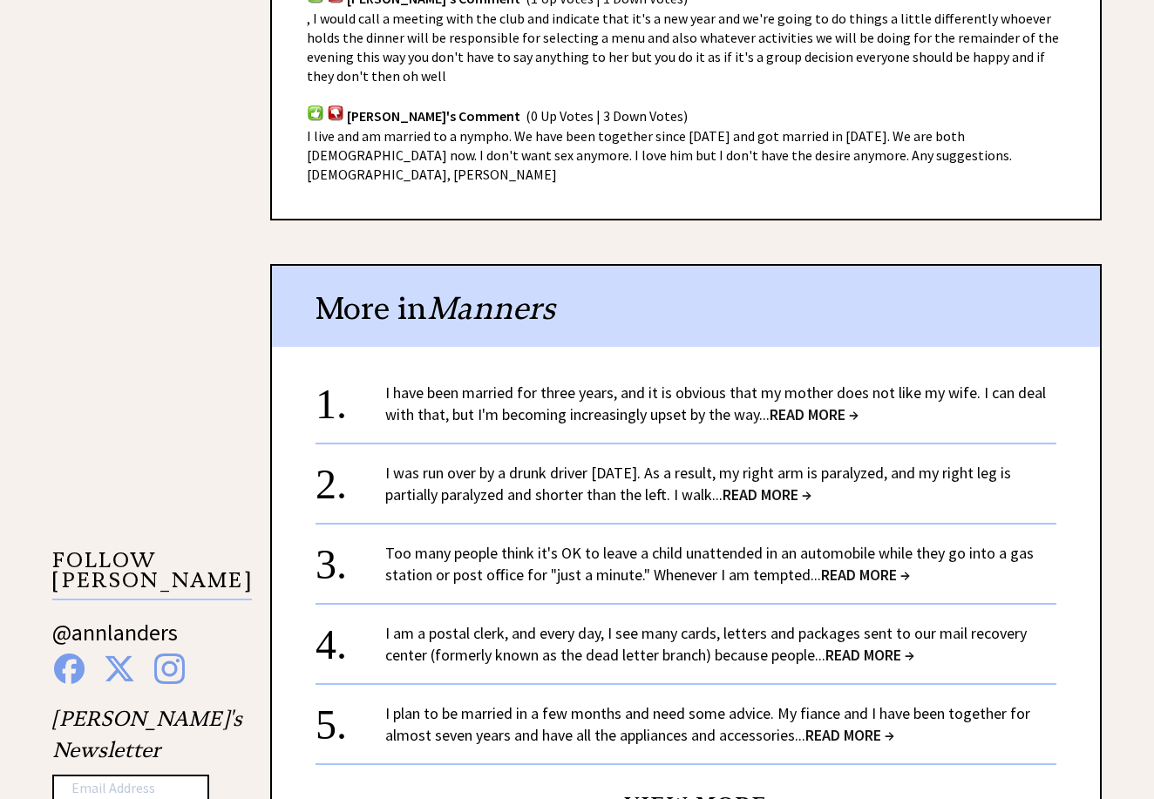
click at [859, 404] on span "READ MORE →" at bounding box center [814, 414] width 89 height 20
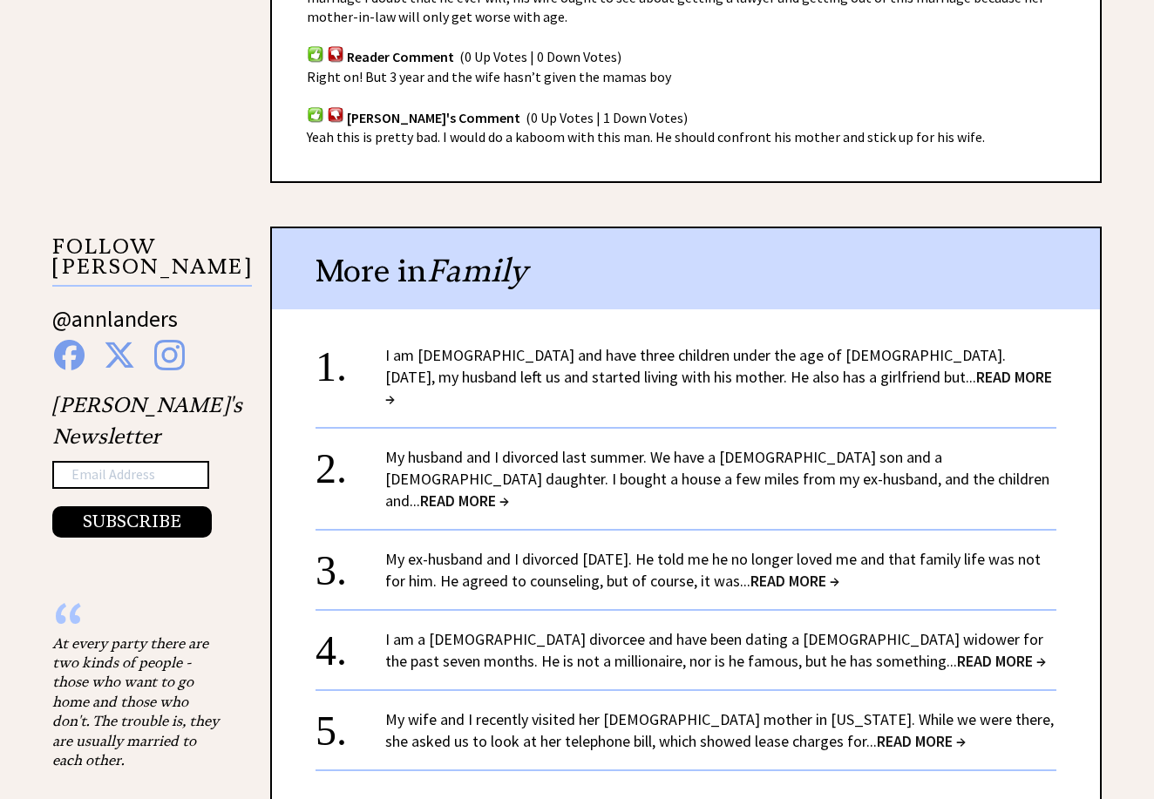
scroll to position [1548, 0]
click at [957, 650] on span "READ MORE →" at bounding box center [1001, 660] width 89 height 20
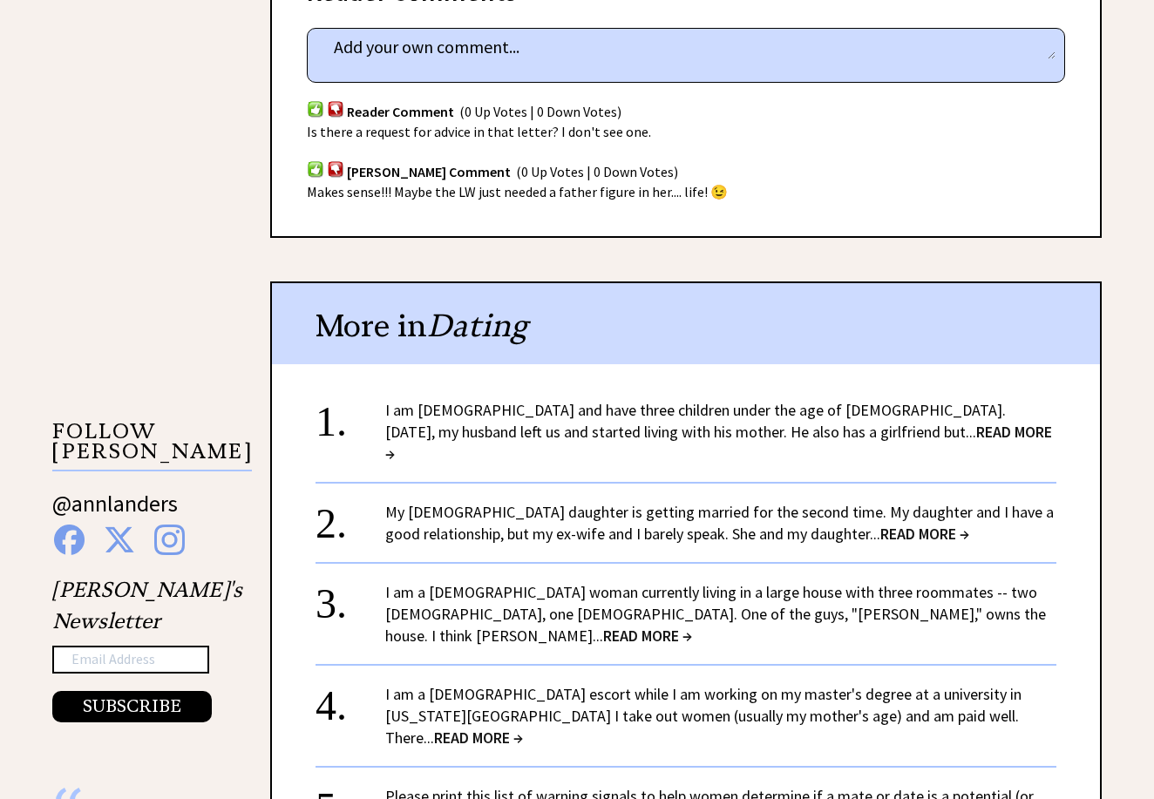
scroll to position [1363, 0]
click at [938, 523] on span "READ MORE →" at bounding box center [924, 533] width 89 height 20
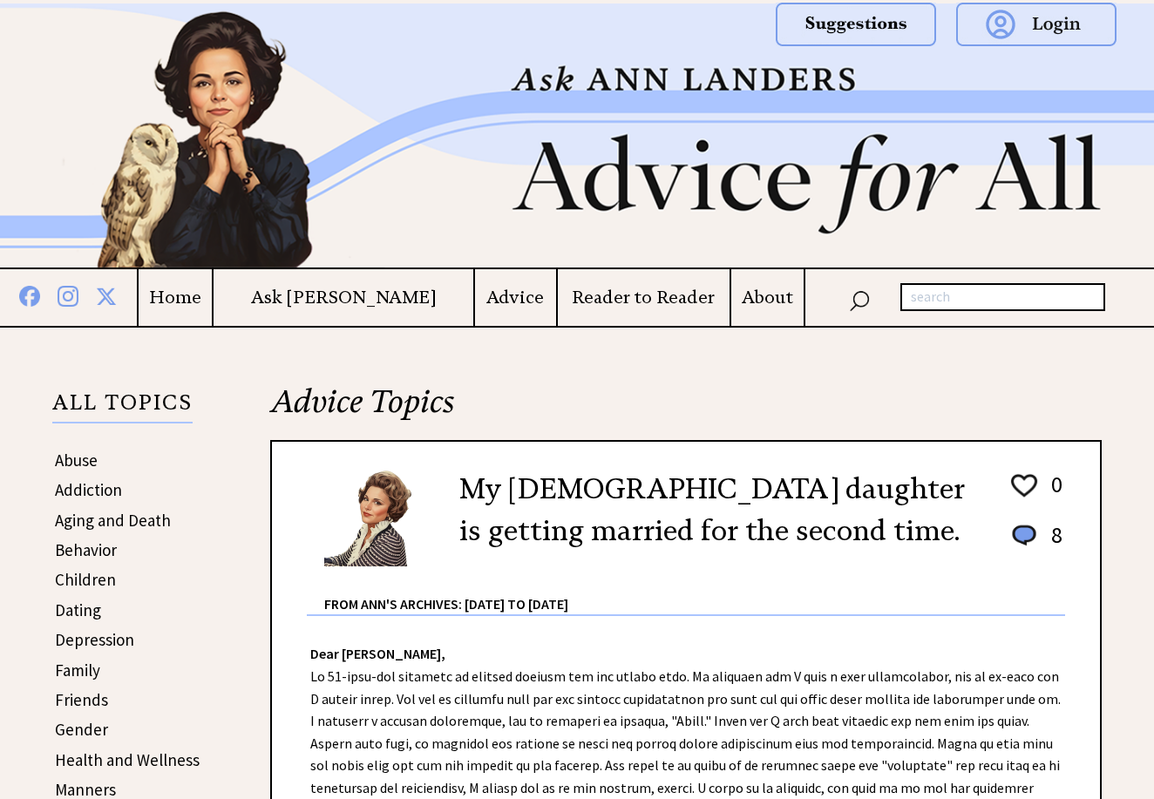
click at [938, 436] on h2 "Advice Topics" at bounding box center [686, 410] width 832 height 59
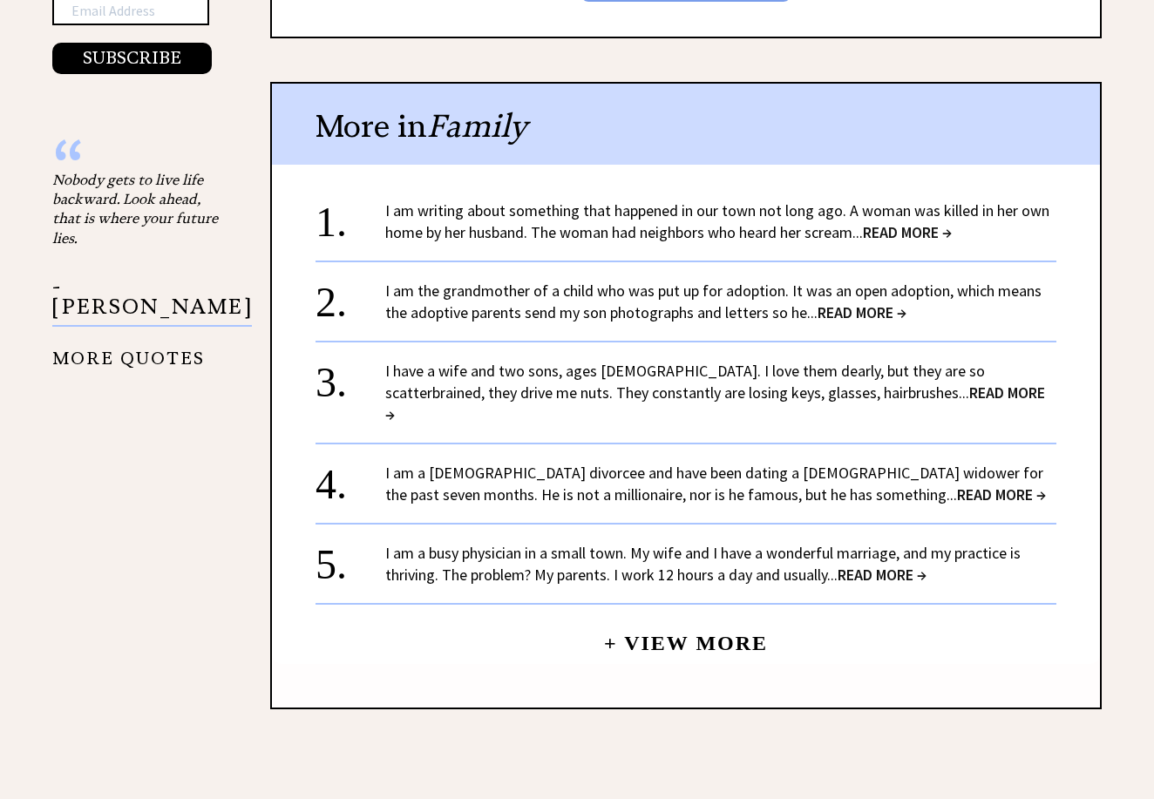
scroll to position [2012, 0]
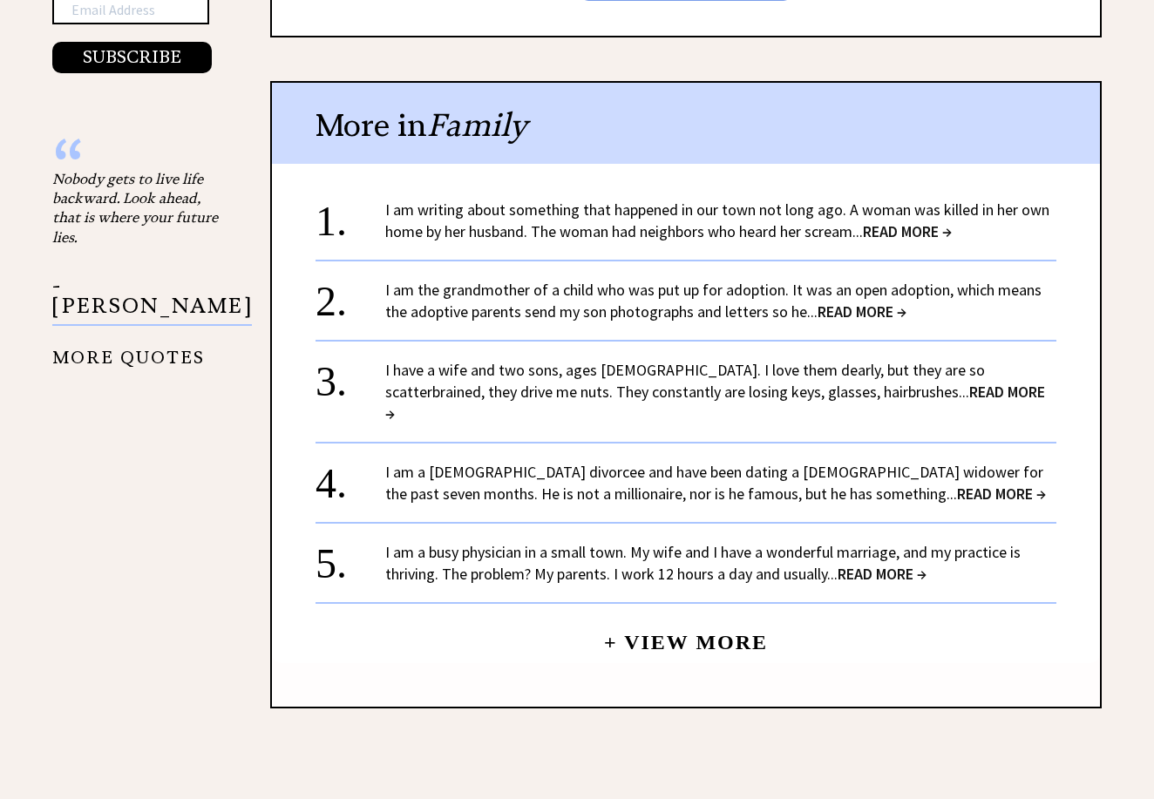
click at [927, 564] on span "READ MORE →" at bounding box center [882, 574] width 89 height 20
click at [913, 564] on span "READ MORE →" at bounding box center [882, 574] width 89 height 20
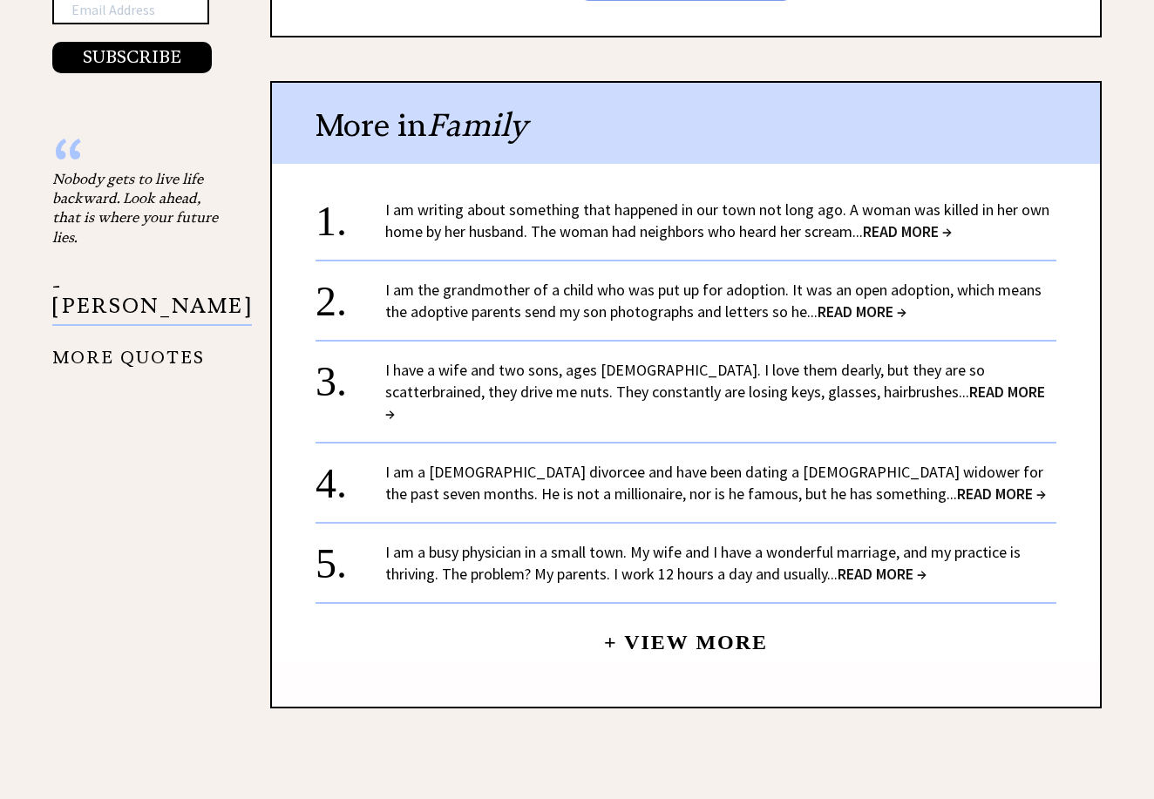
click at [913, 564] on span "READ MORE →" at bounding box center [882, 574] width 89 height 20
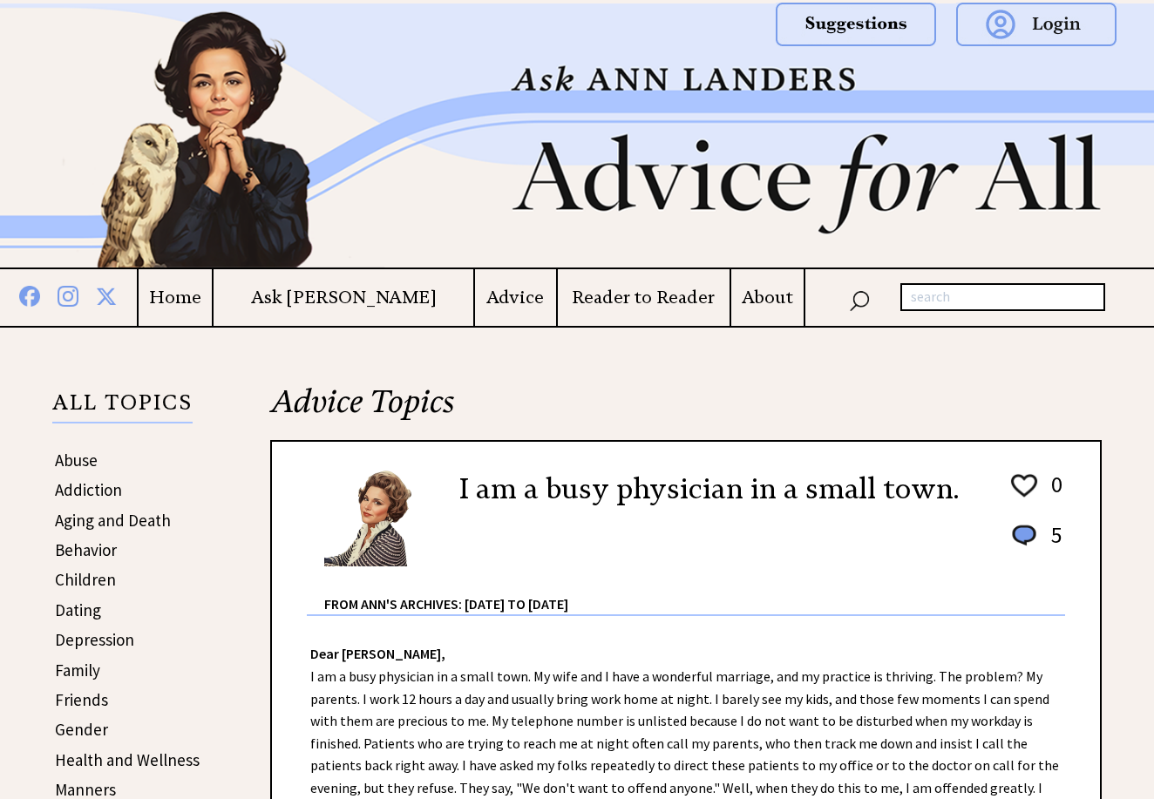
click at [913, 494] on h2 "I am a busy physician in a small town." at bounding box center [708, 489] width 499 height 42
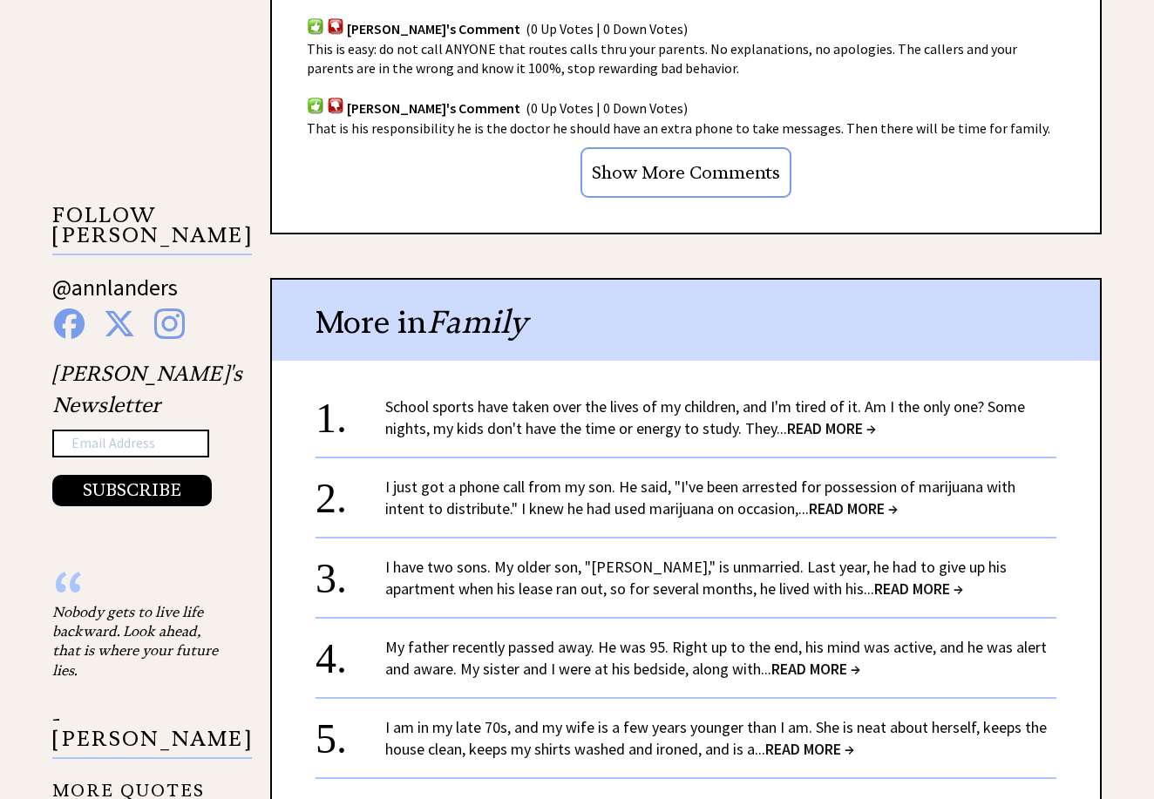
scroll to position [1579, 0]
click at [854, 739] on span "READ MORE →" at bounding box center [809, 749] width 89 height 20
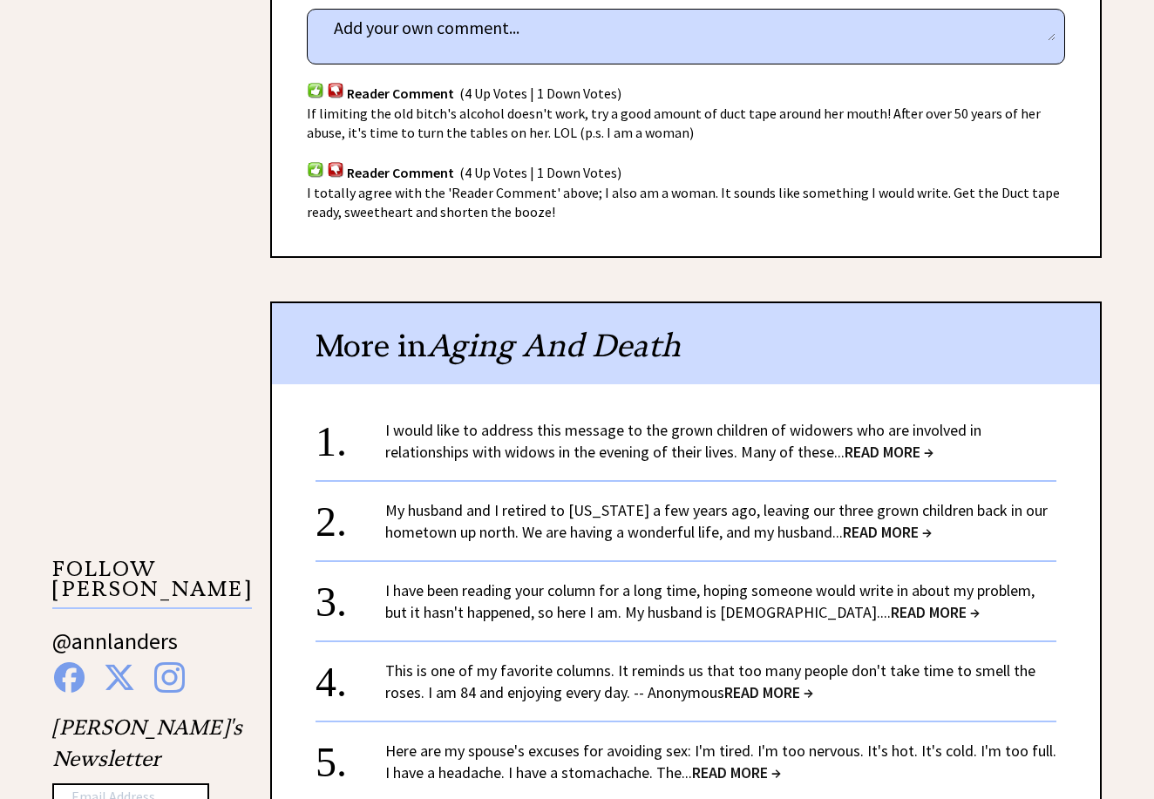
scroll to position [1224, 0]
click at [910, 603] on span "READ MORE →" at bounding box center [935, 613] width 89 height 20
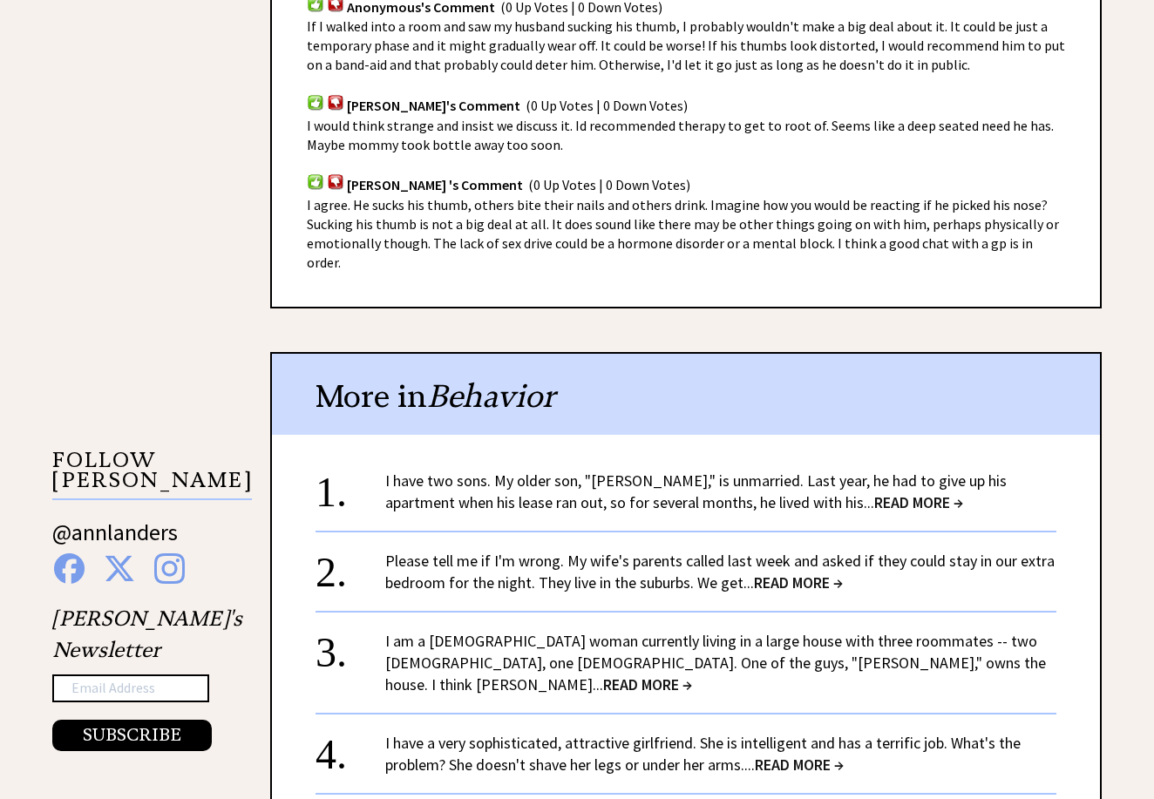
scroll to position [1338, 0]
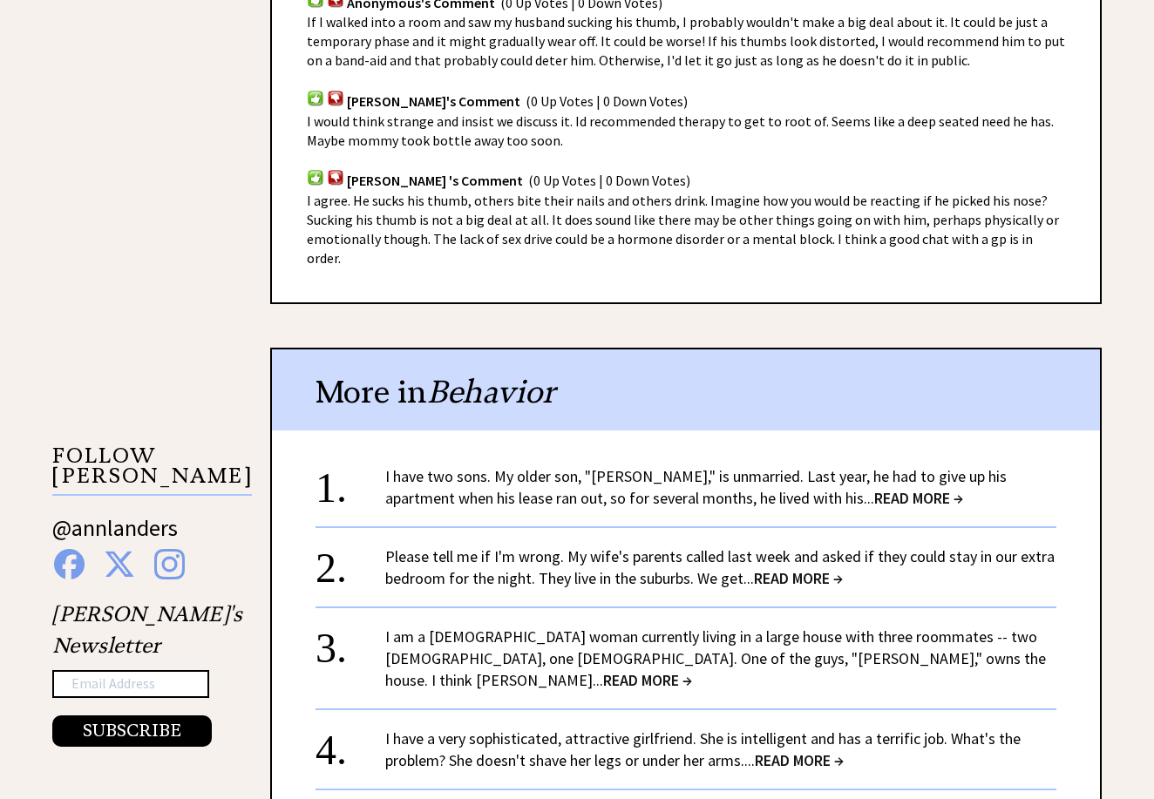
click at [843, 568] on span "READ MORE →" at bounding box center [798, 578] width 89 height 20
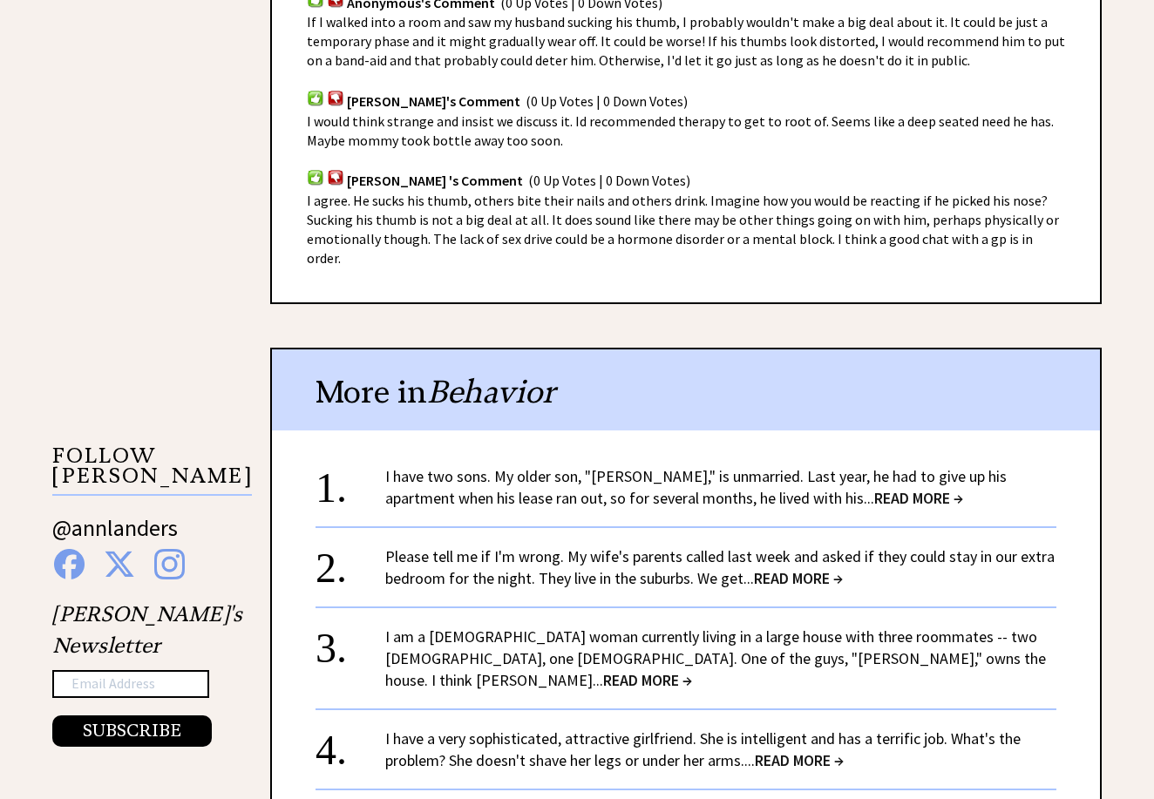
click at [843, 568] on span "READ MORE →" at bounding box center [798, 578] width 89 height 20
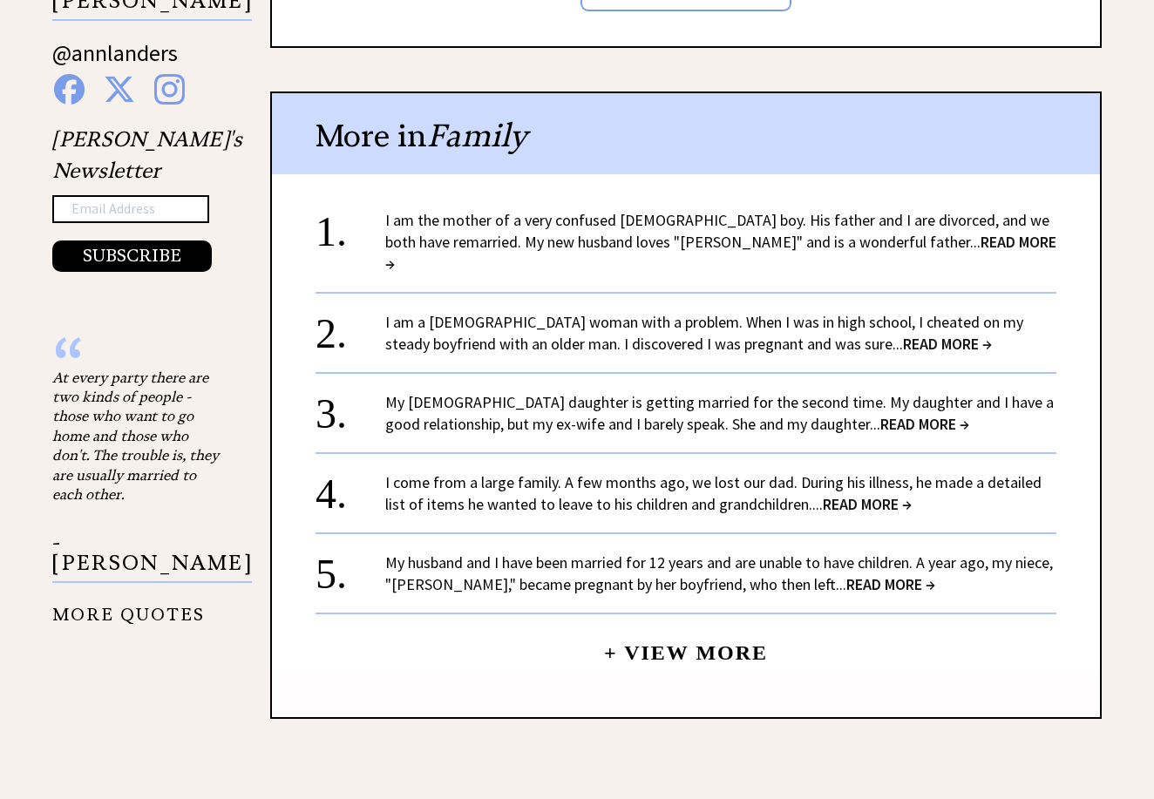
scroll to position [1817, 0]
